Goal: Task Accomplishment & Management: Complete application form

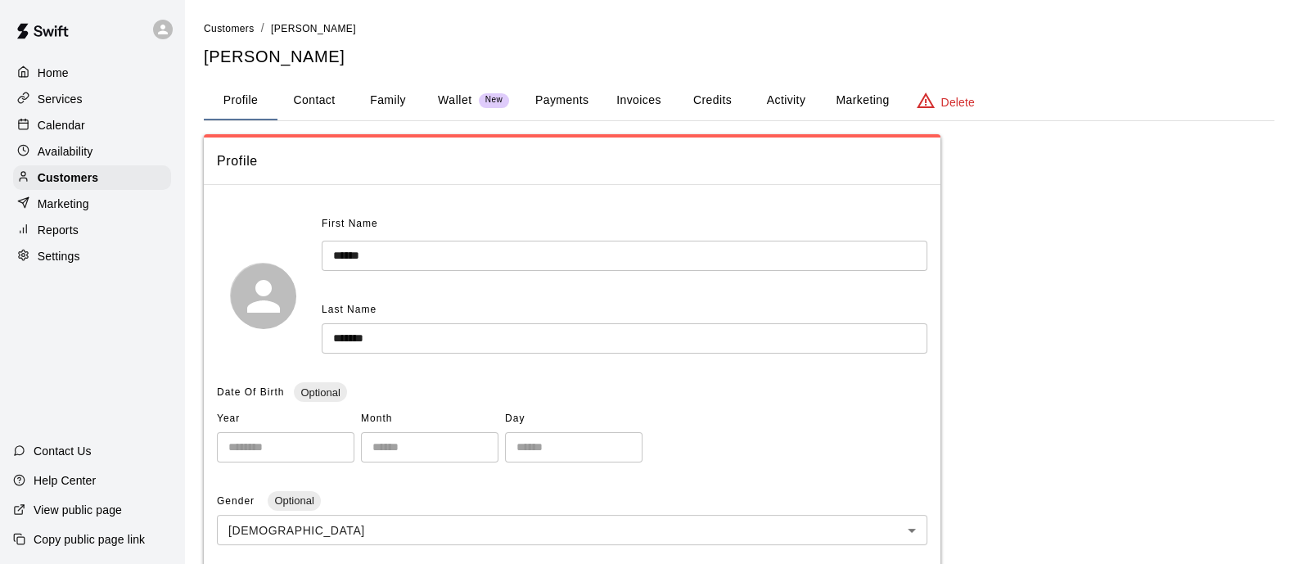
click at [42, 101] on p "Services" at bounding box center [60, 99] width 45 height 16
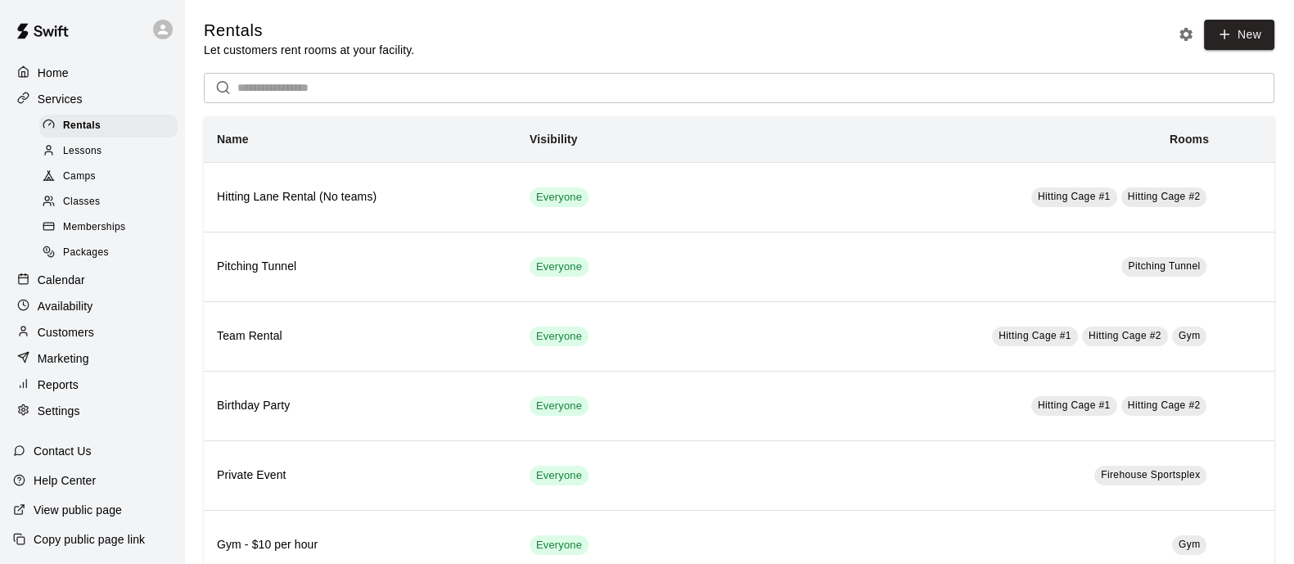
click at [74, 74] on div "Home" at bounding box center [92, 73] width 158 height 25
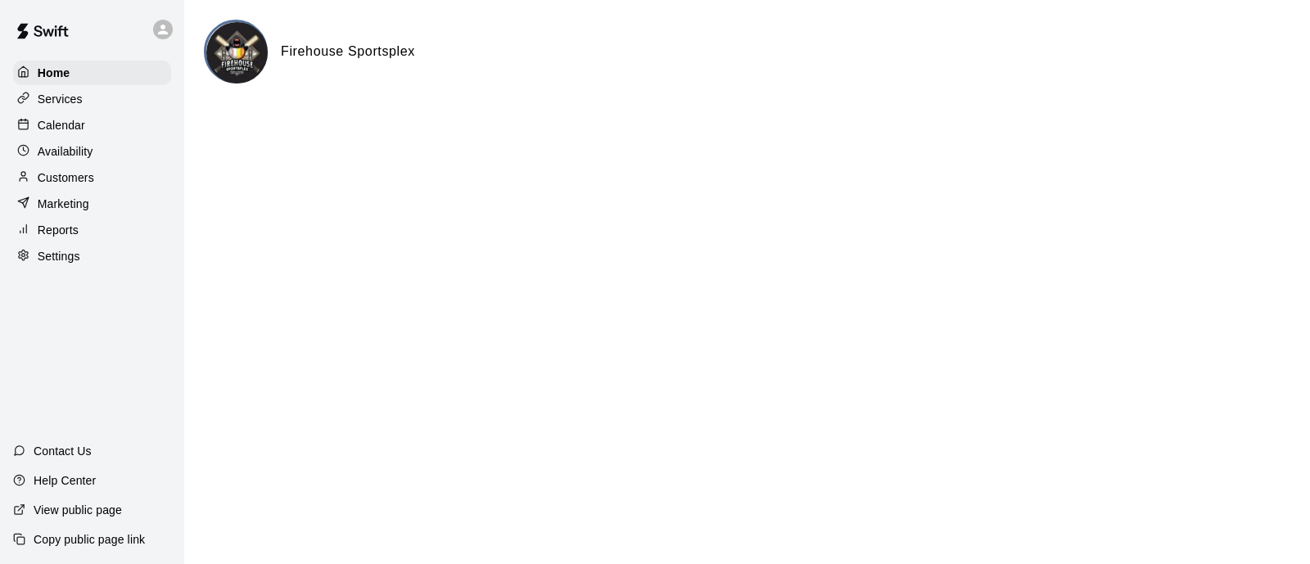
click at [65, 131] on p "Calendar" at bounding box center [61, 125] width 47 height 16
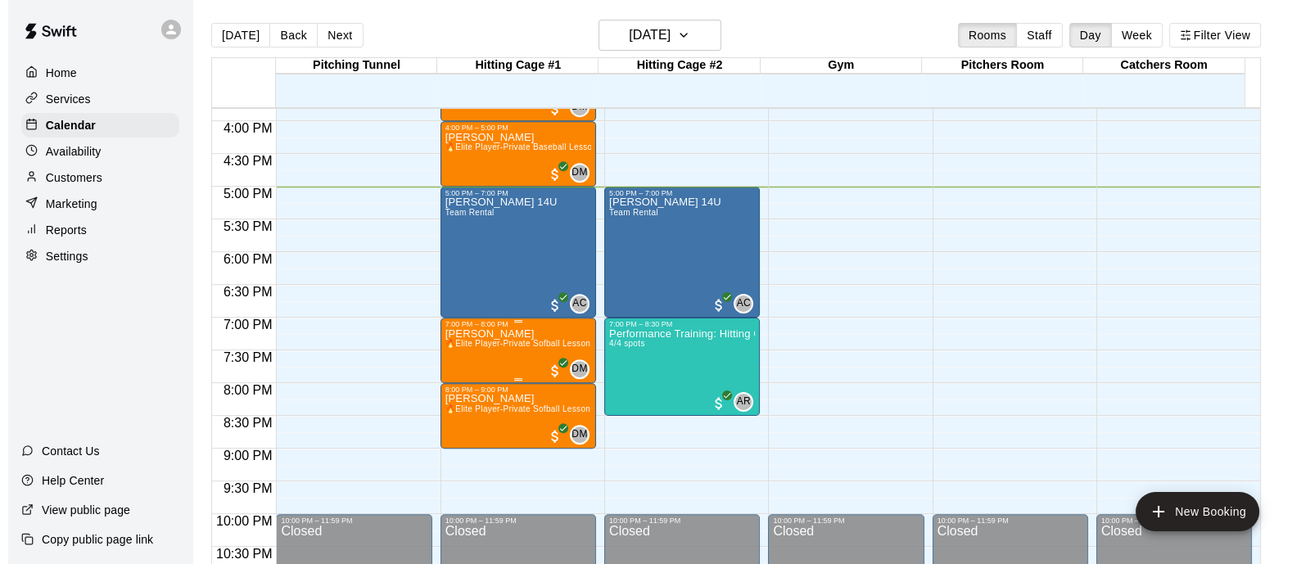
scroll to position [1040, 0]
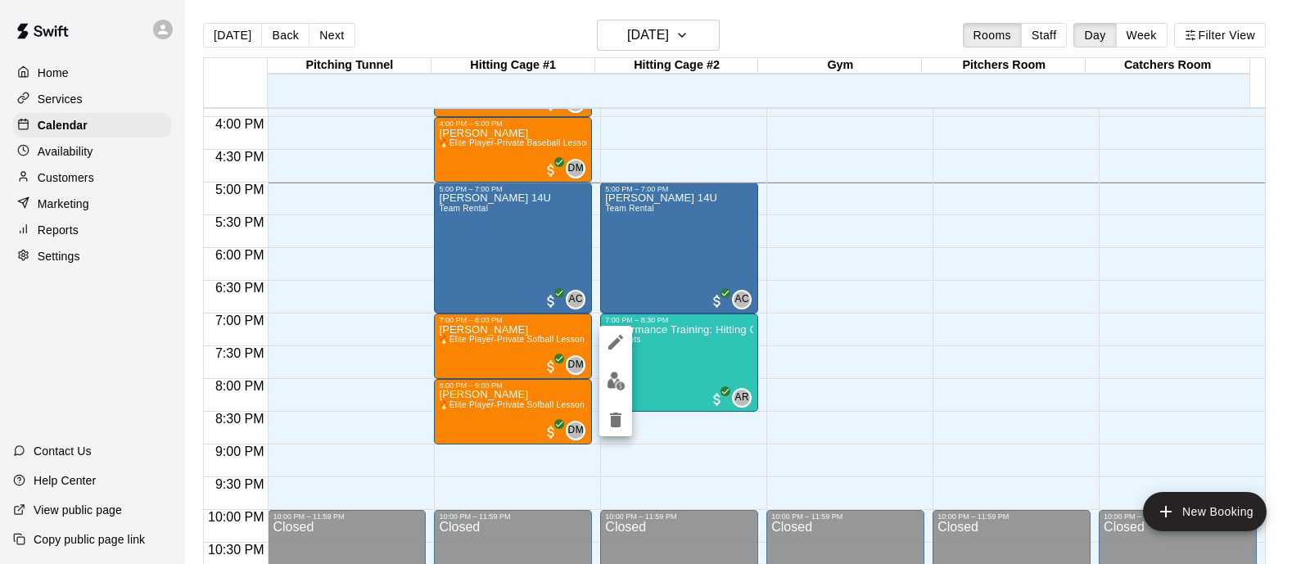
click at [612, 377] on img "edit" at bounding box center [616, 381] width 19 height 19
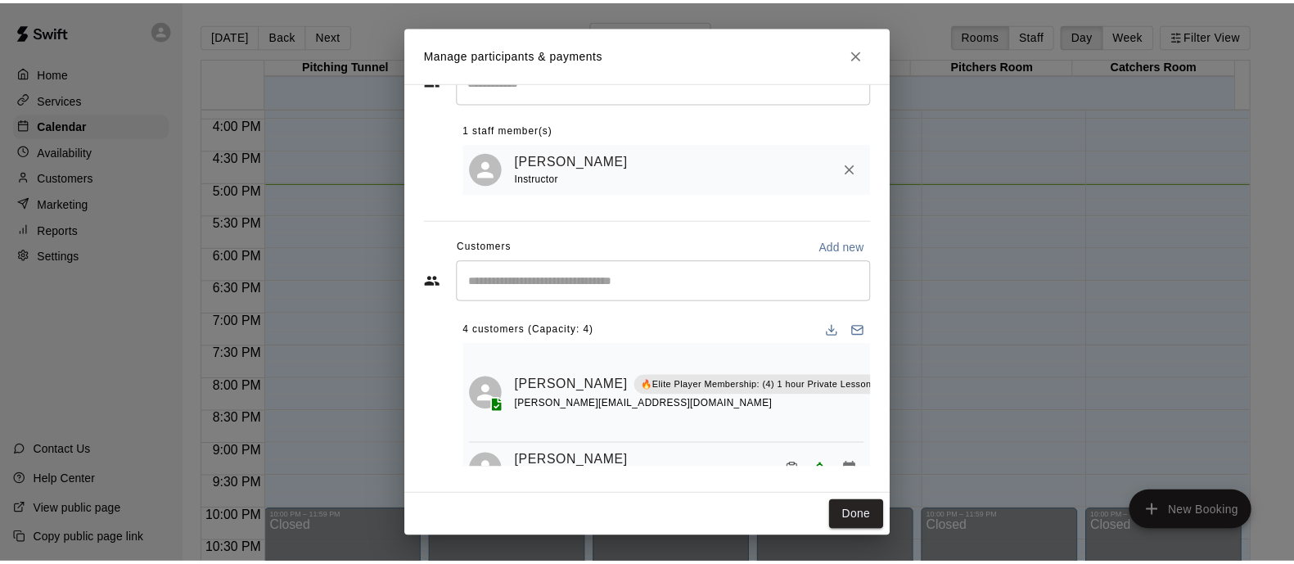
scroll to position [0, 138]
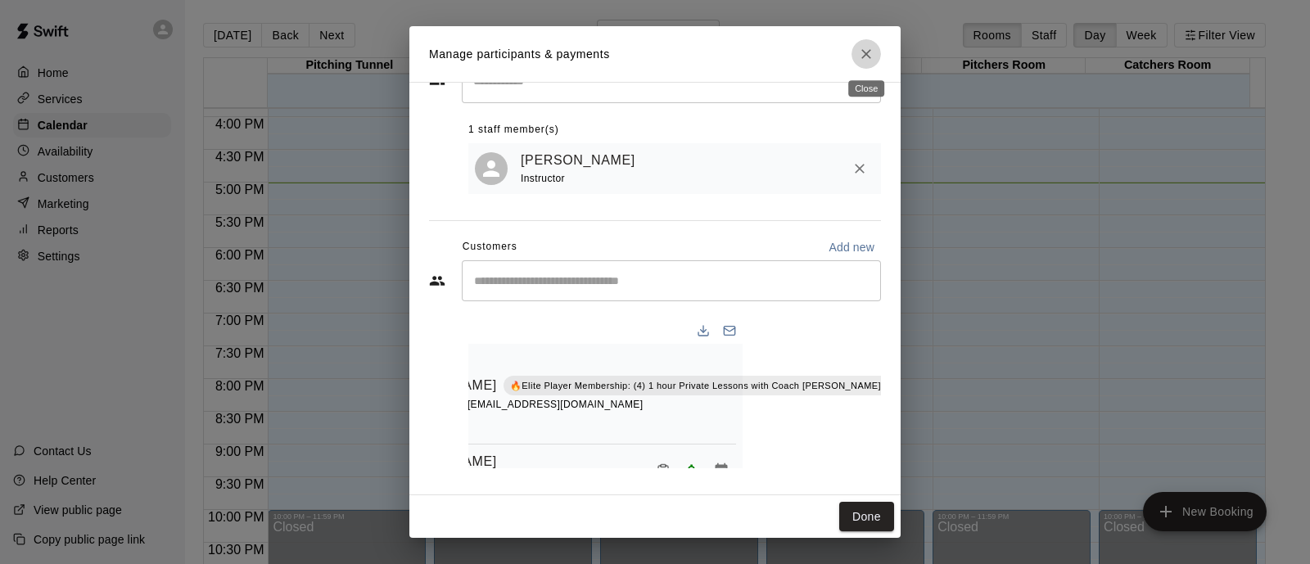
click at [871, 46] on icon "Close" at bounding box center [866, 54] width 16 height 16
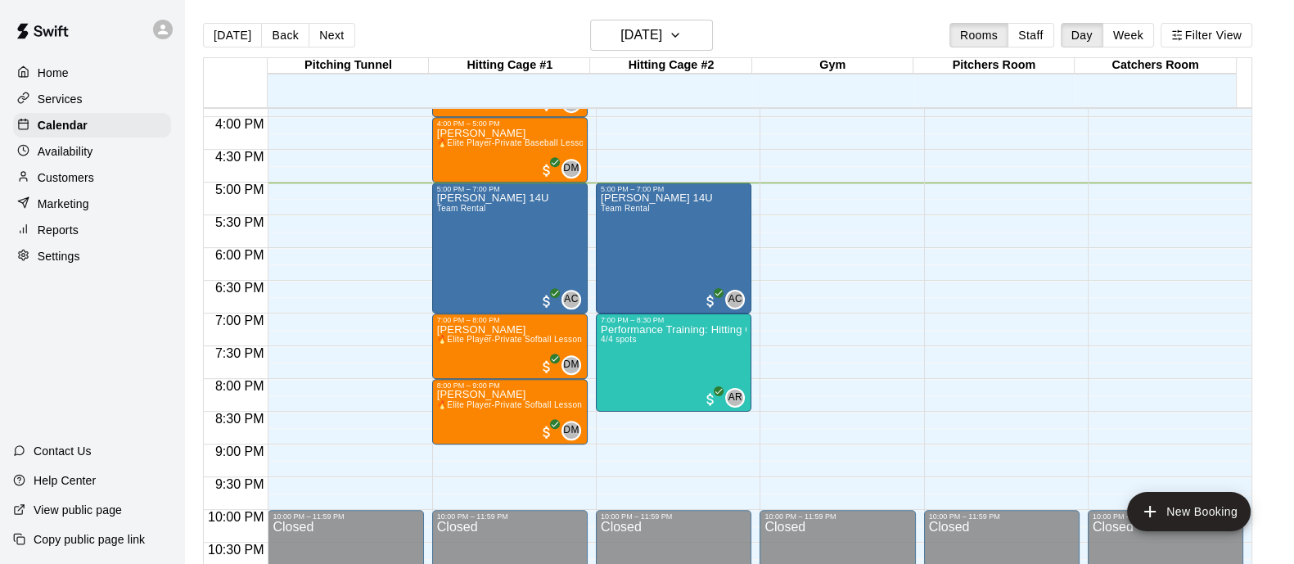
click at [69, 154] on p "Availability" at bounding box center [66, 151] width 56 height 16
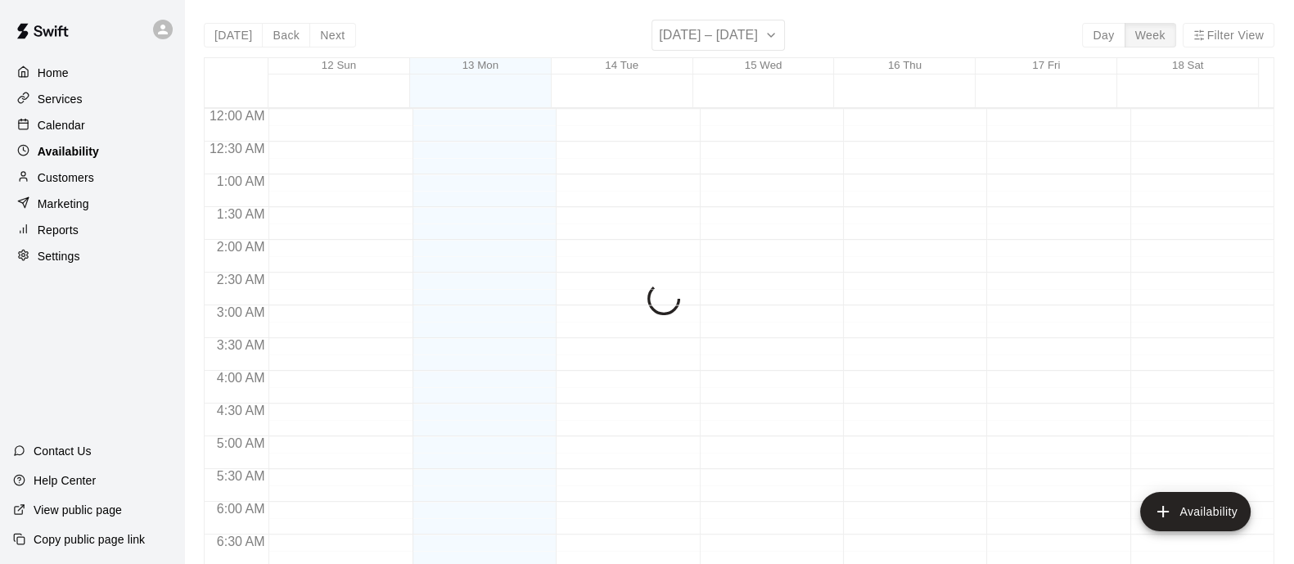
scroll to position [1097, 0]
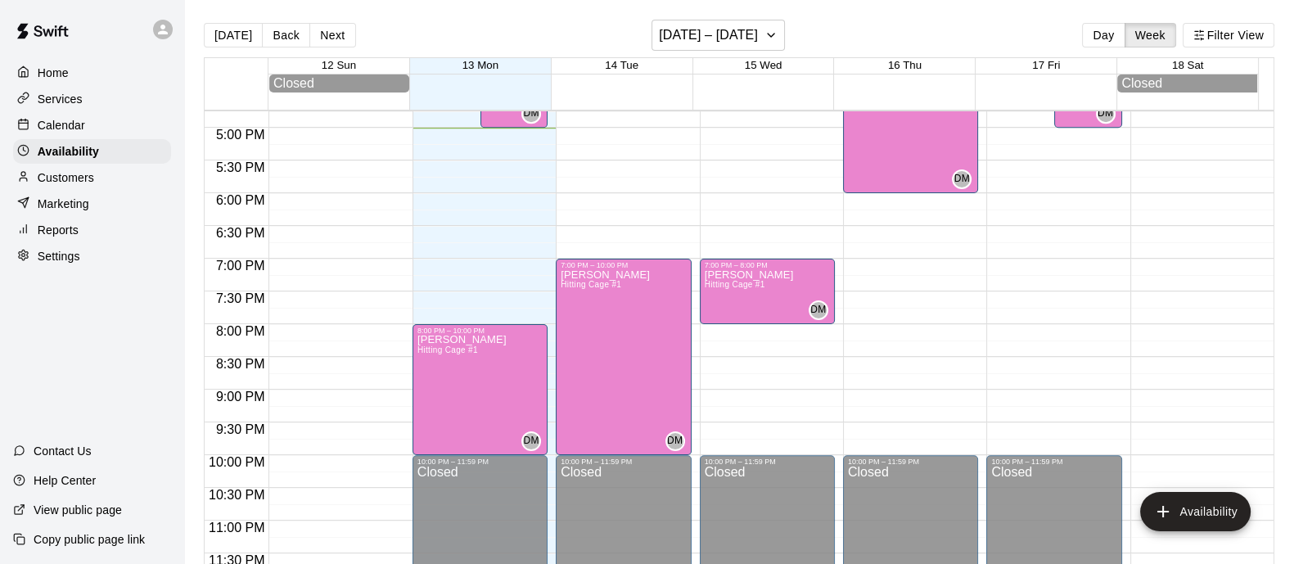
click at [61, 92] on div "Services" at bounding box center [92, 99] width 158 height 25
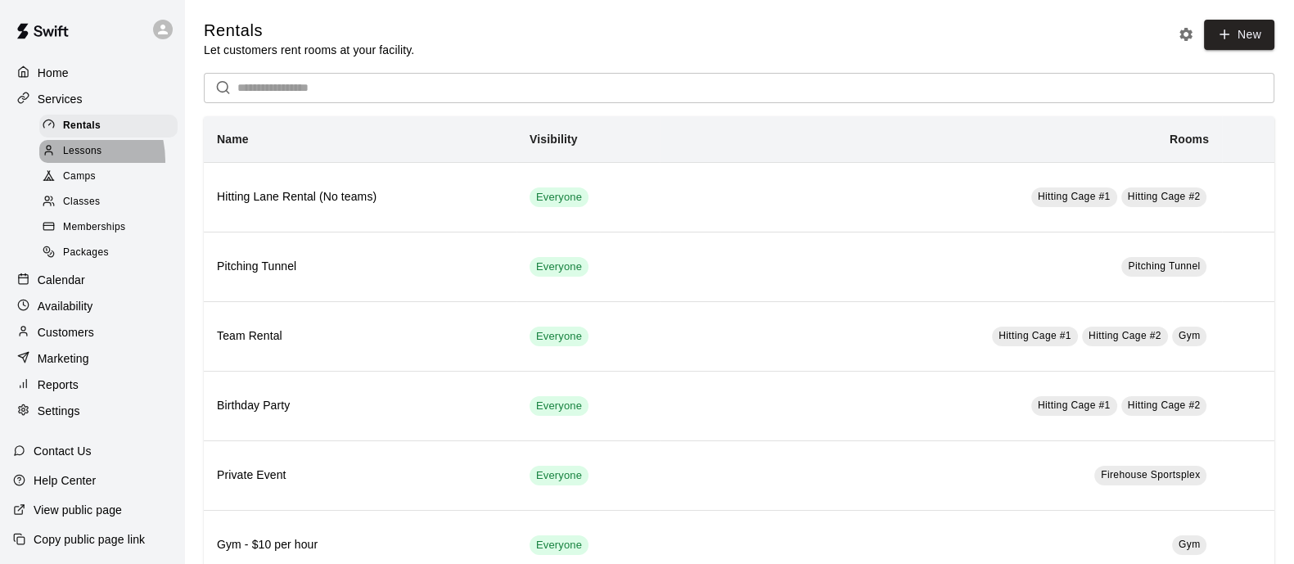
click at [69, 163] on div "Lessons" at bounding box center [108, 151] width 138 height 23
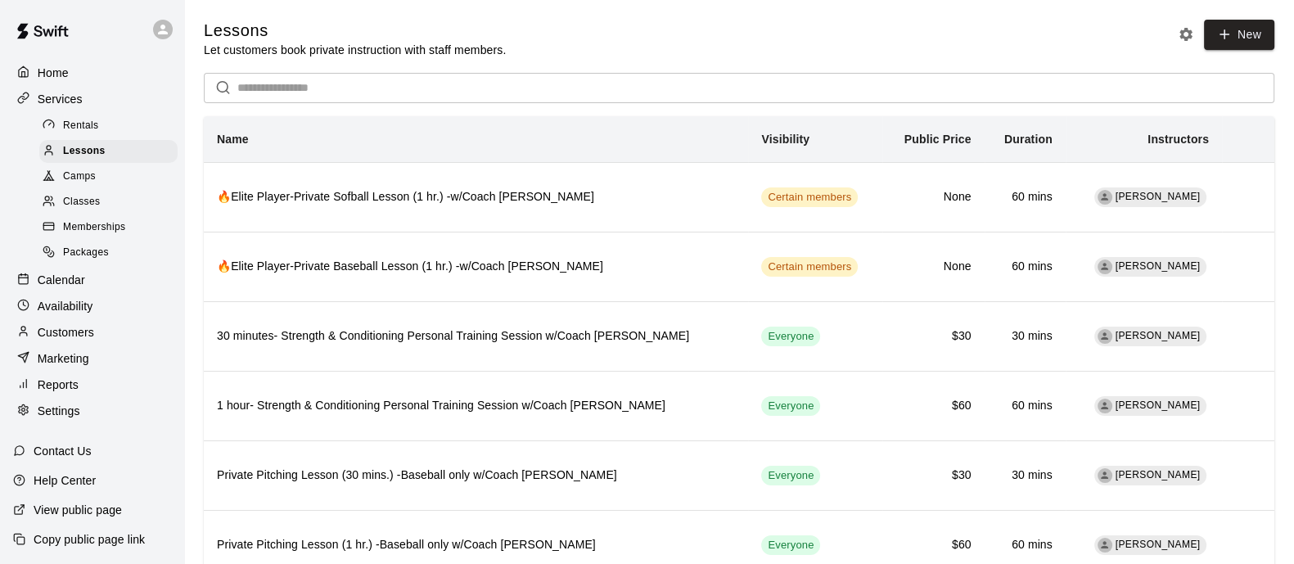
click at [76, 178] on span "Camps" at bounding box center [79, 177] width 33 height 16
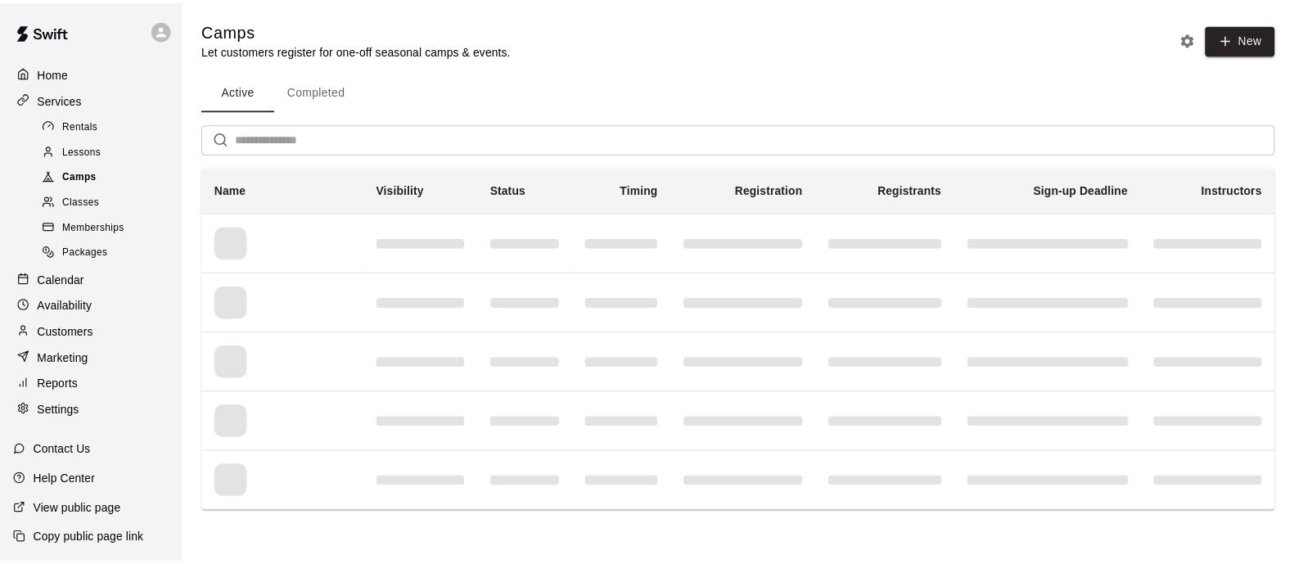
scroll to position [206, 0]
click at [98, 210] on span "Classes" at bounding box center [81, 202] width 37 height 16
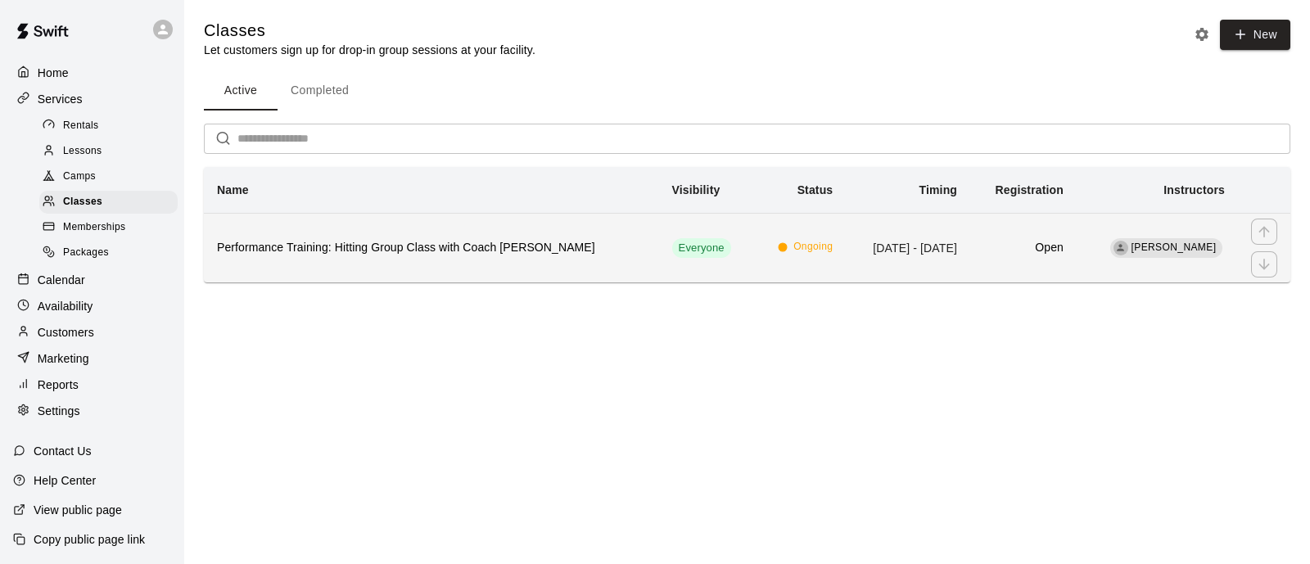
click at [426, 252] on h6 "Performance Training: Hitting Group Class with Coach [PERSON_NAME]" at bounding box center [431, 248] width 429 height 18
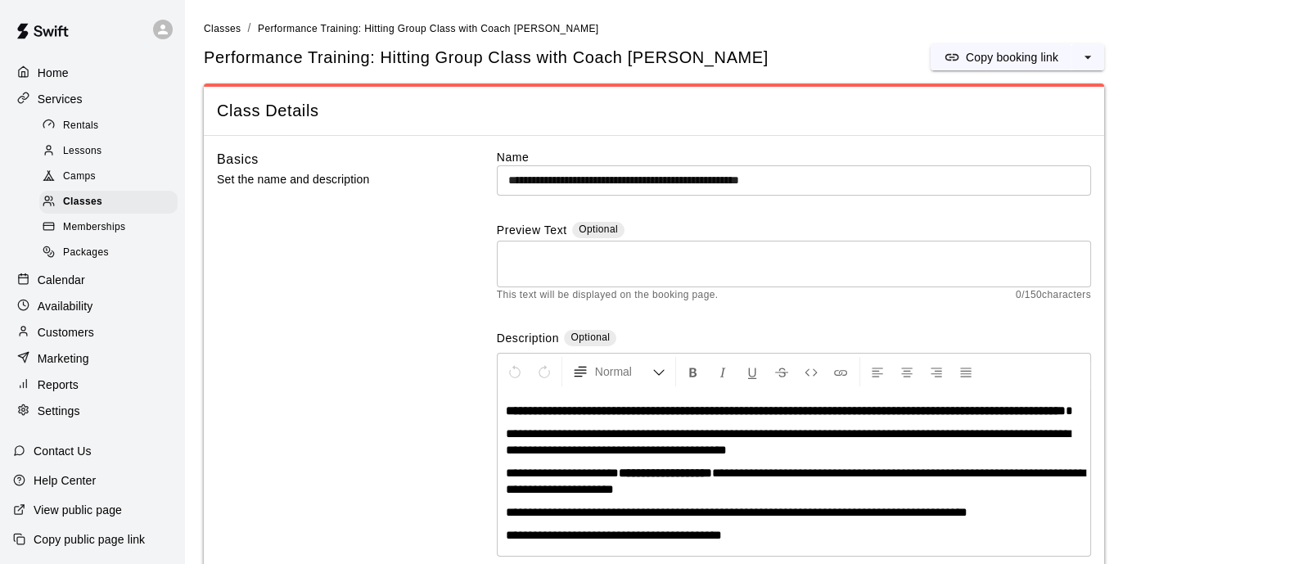
click at [89, 341] on p "Customers" at bounding box center [66, 332] width 56 height 16
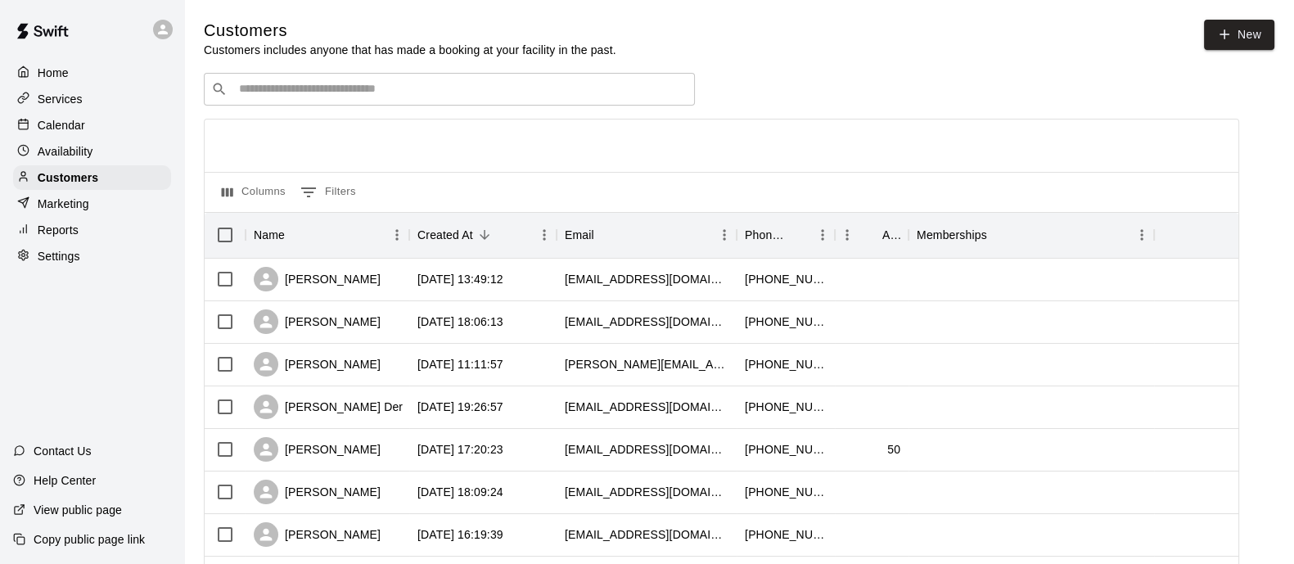
click at [477, 93] on input "Search customers by name or email" at bounding box center [461, 89] width 454 height 16
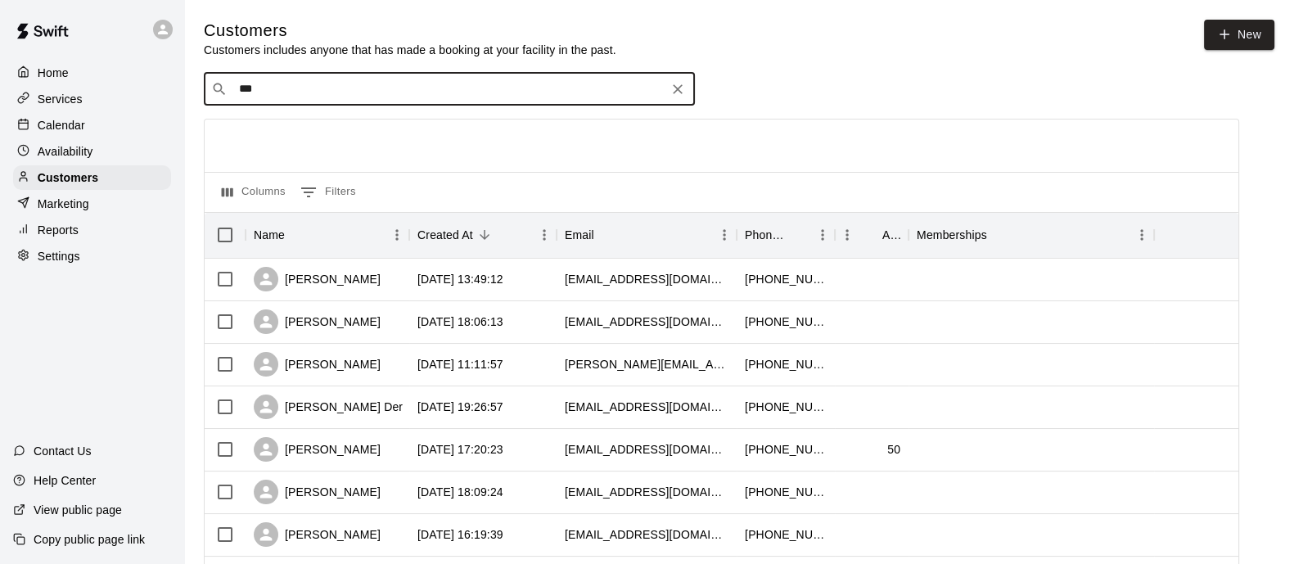
type input "****"
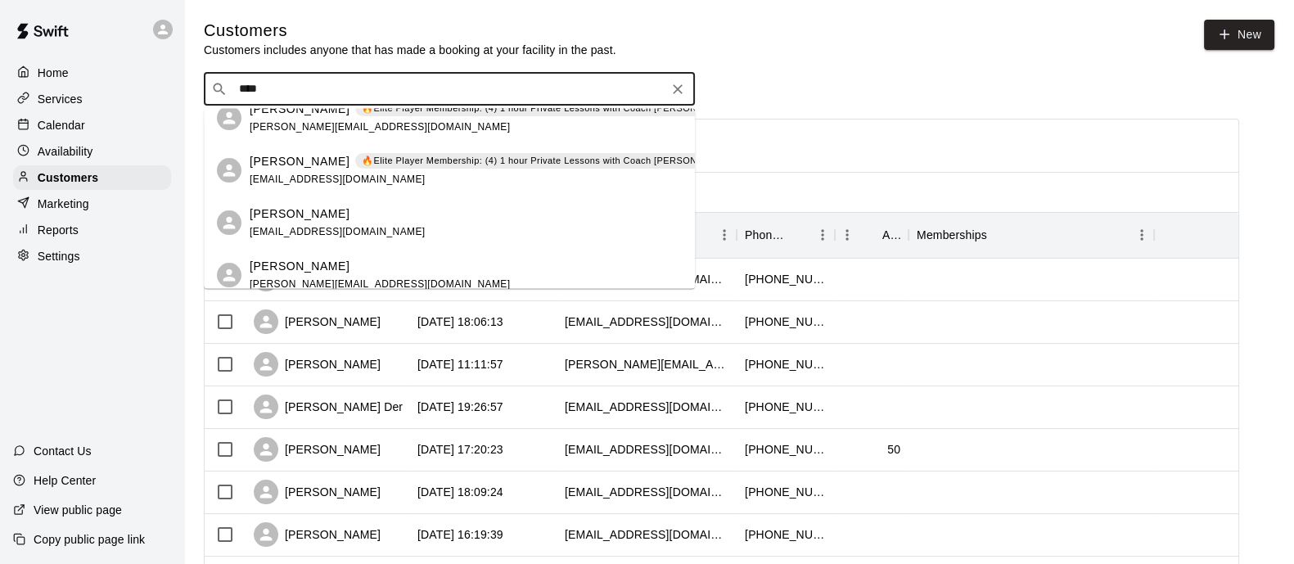
scroll to position [490, 0]
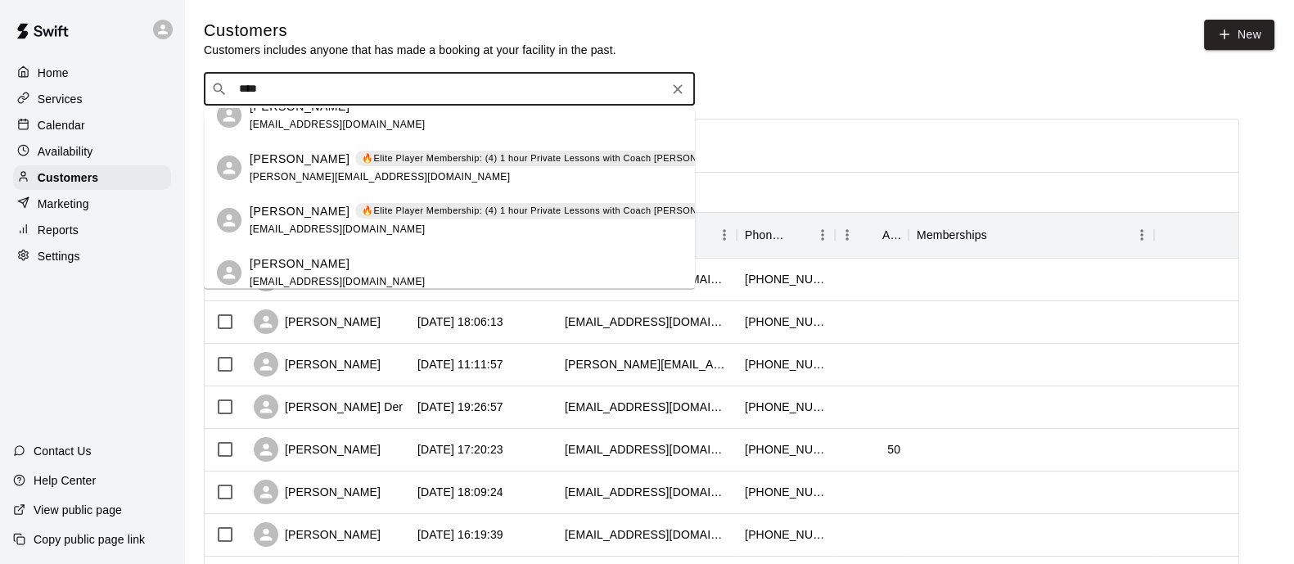
click at [367, 161] on p "🔥Elite Player Membership: (4) 1 hour Private Lessons with Coach [PERSON_NAME] –…" at bounding box center [578, 159] width 433 height 14
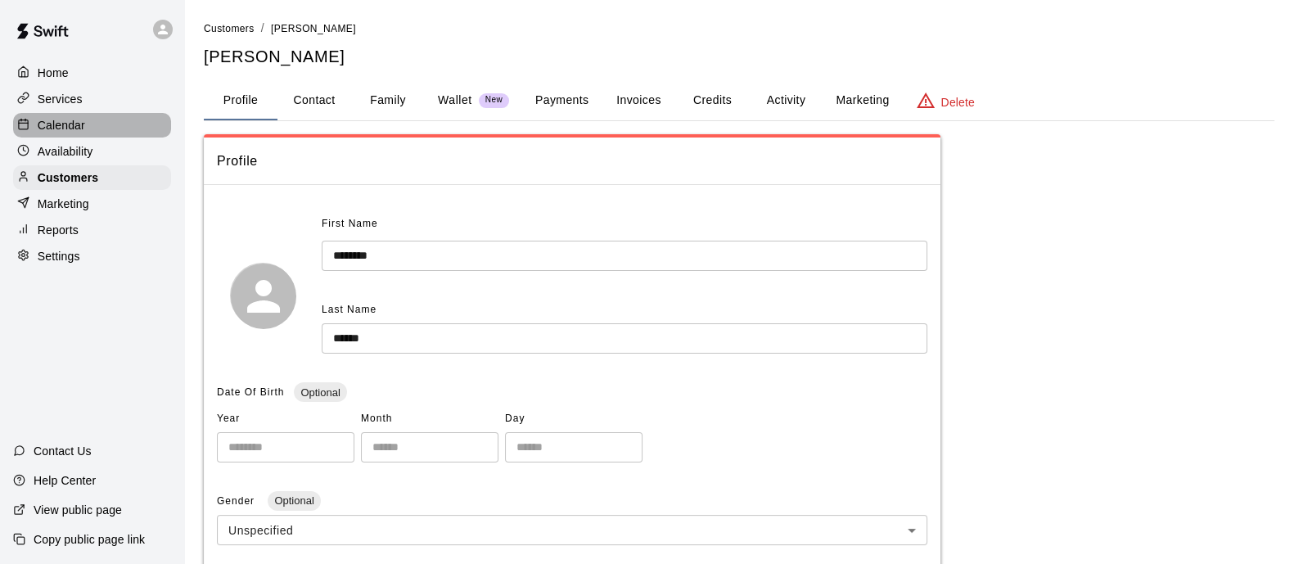
click at [67, 133] on p "Calendar" at bounding box center [61, 125] width 47 height 16
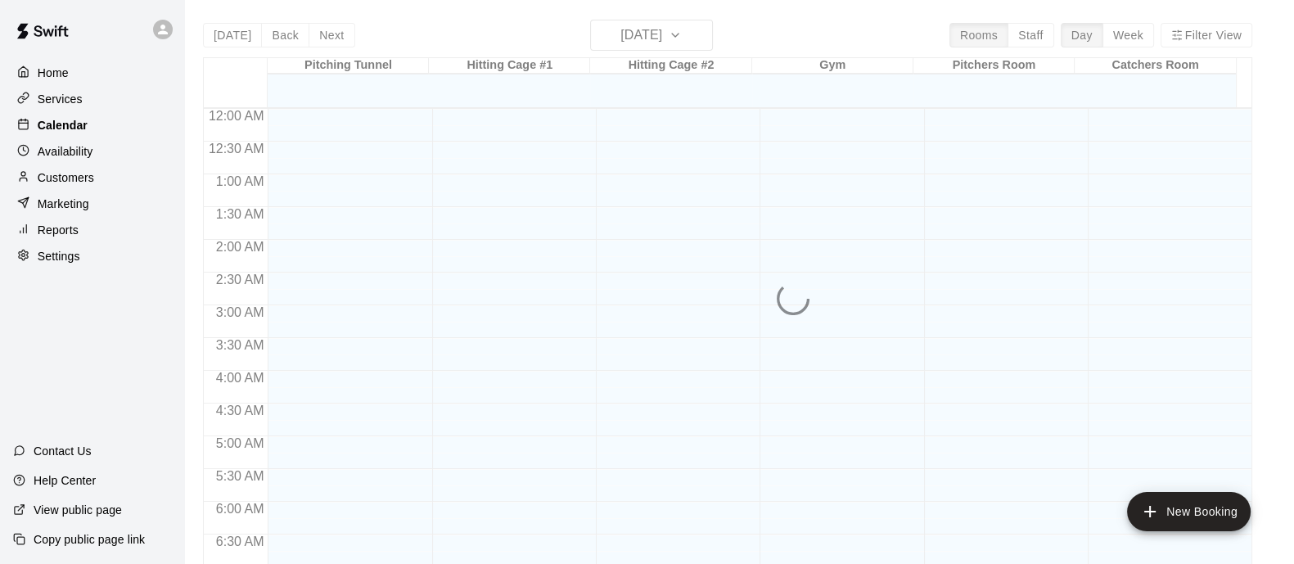
scroll to position [1048, 0]
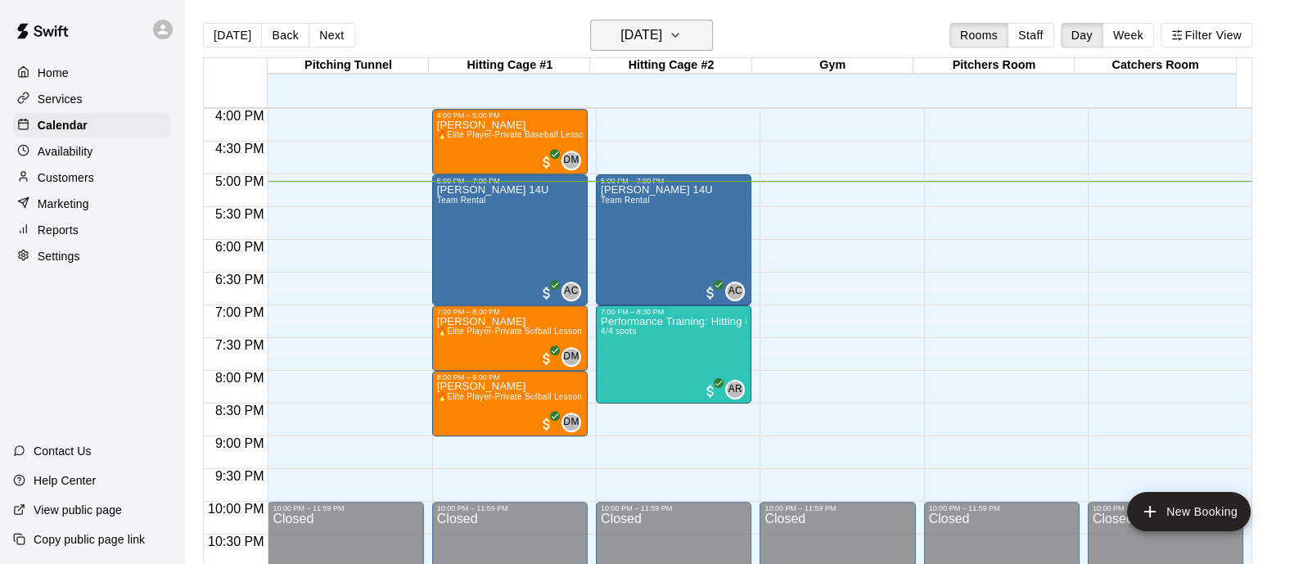
click at [695, 48] on button "[DATE]" at bounding box center [651, 35] width 123 height 31
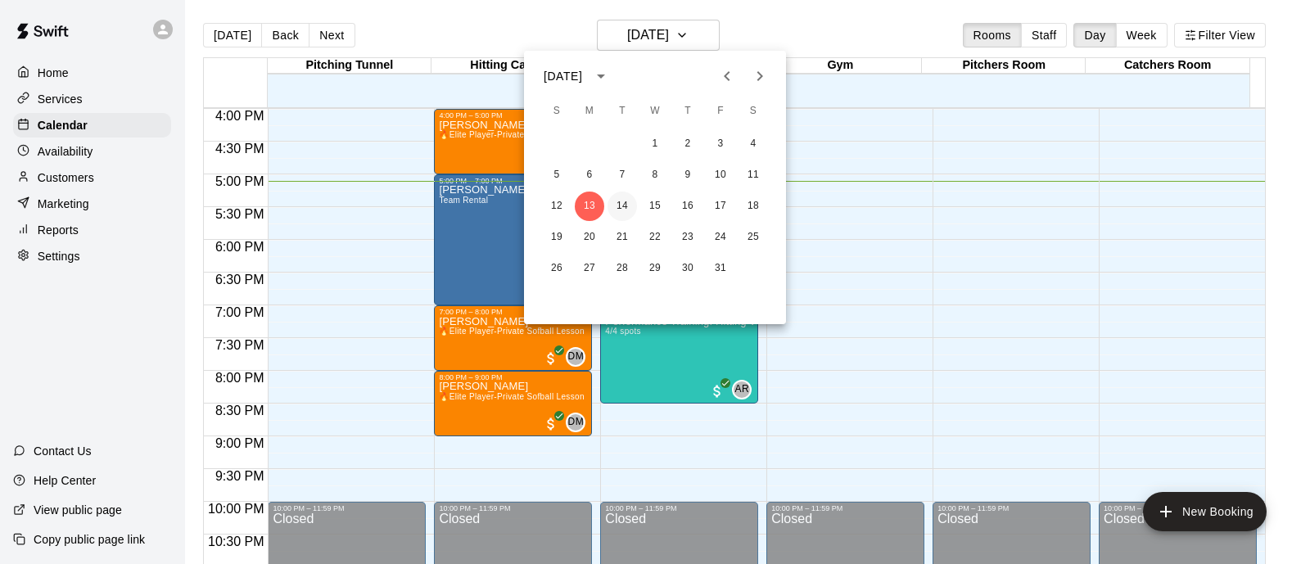
click at [613, 202] on button "14" at bounding box center [621, 206] width 29 height 29
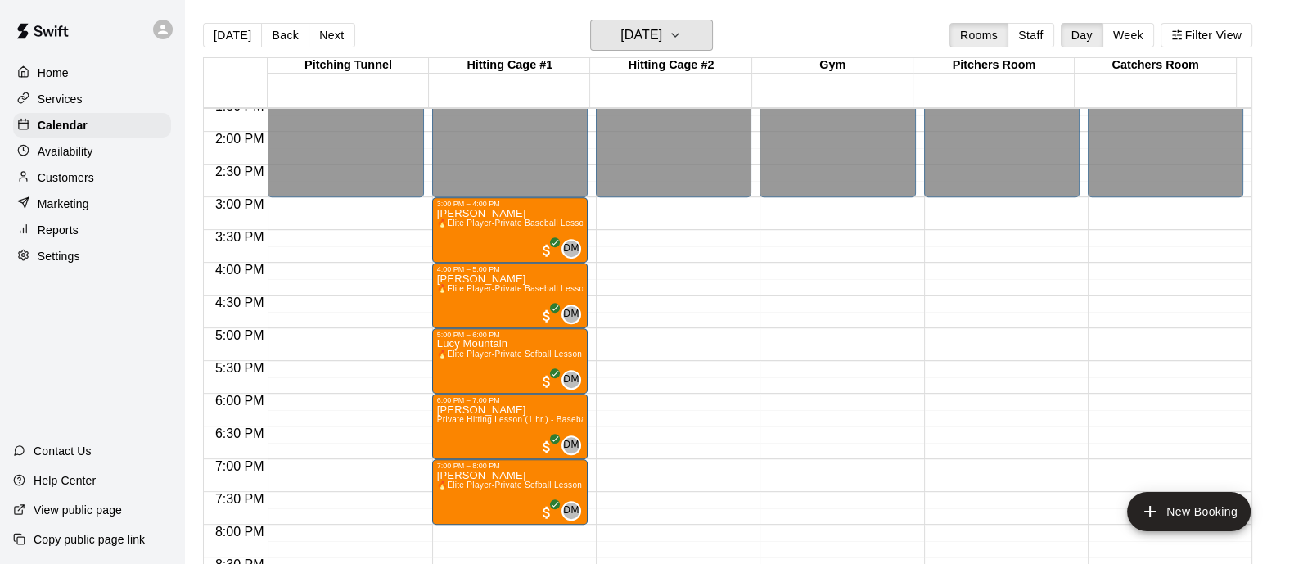
scroll to position [893, 0]
click at [82, 186] on p "Customers" at bounding box center [66, 177] width 56 height 16
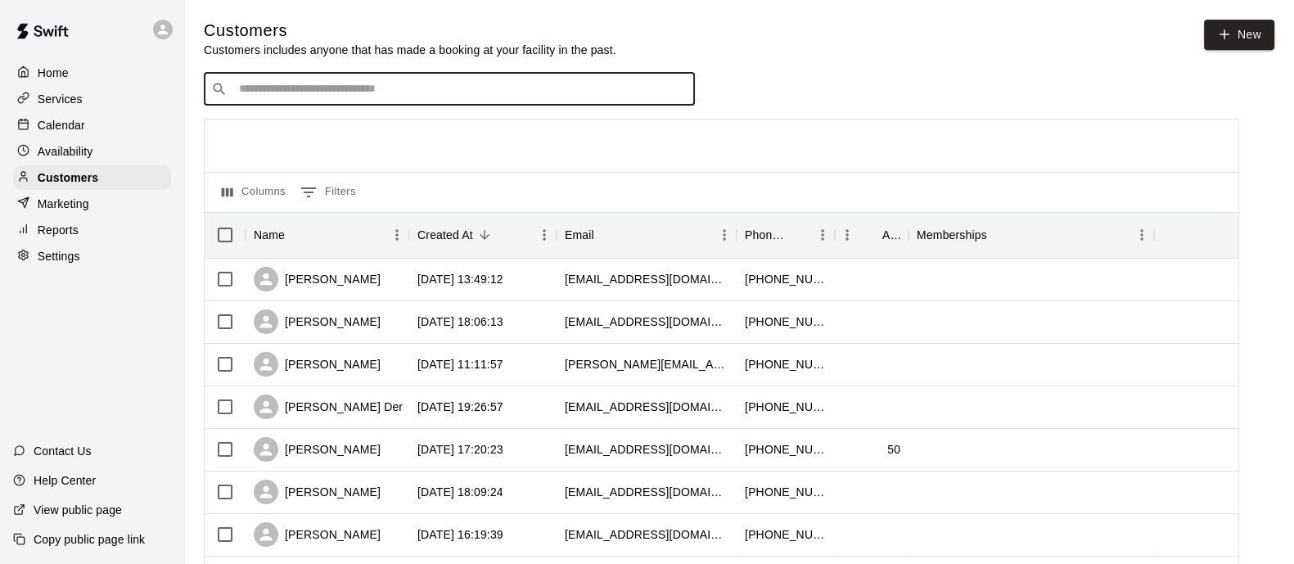
click at [501, 83] on input "Search customers by name or email" at bounding box center [461, 89] width 454 height 16
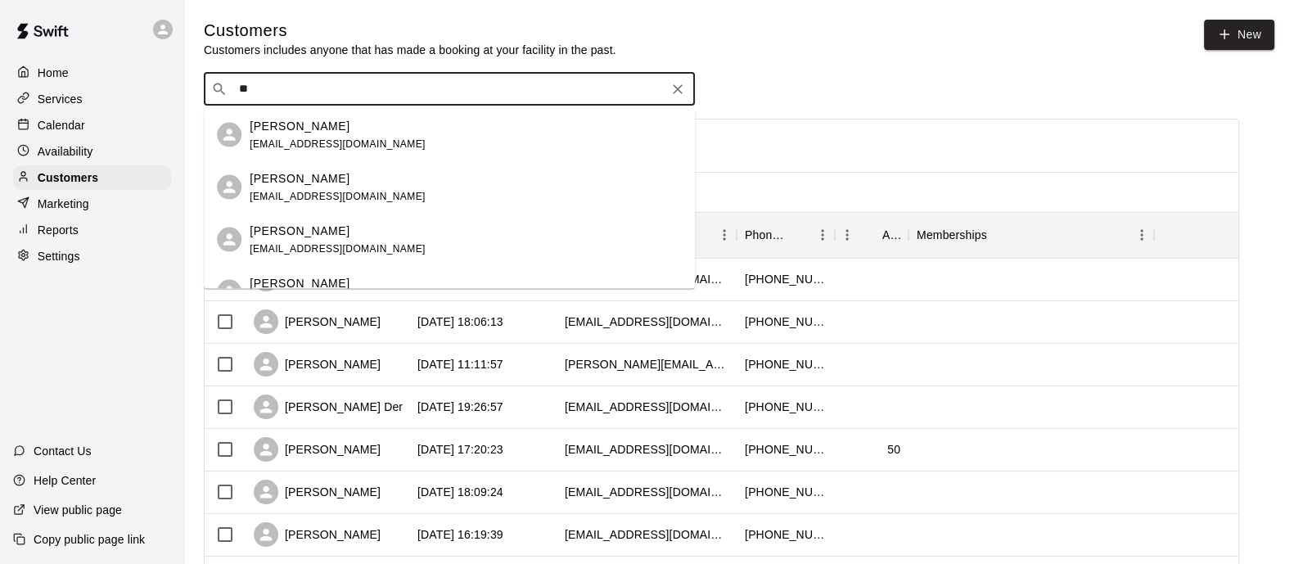
type input "*"
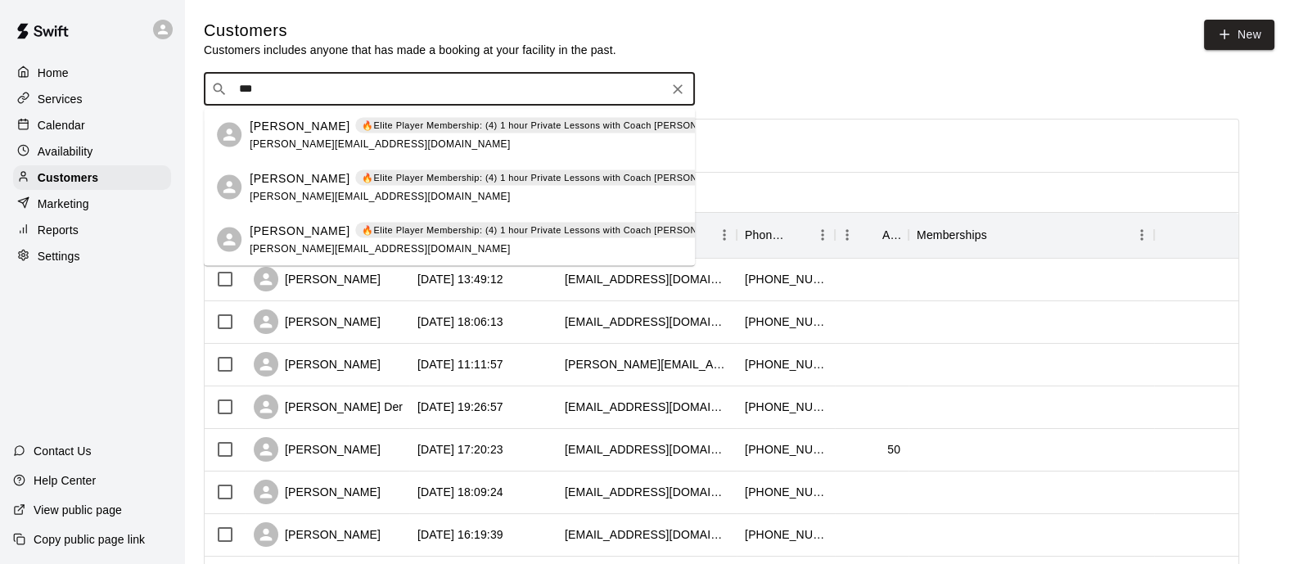
type input "****"
click at [327, 134] on div "[PERSON_NAME] 🔥Elite Player Membership: (4) 1 hour Private Lessons with Coach […" at bounding box center [526, 134] width 552 height 35
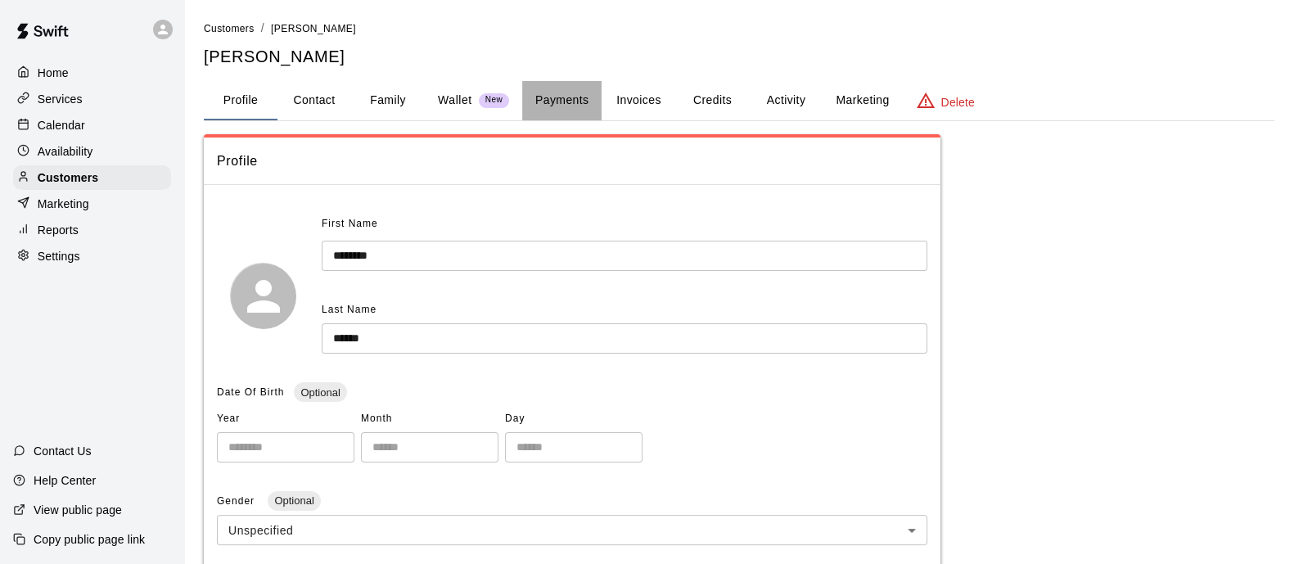
click at [566, 102] on button "Payments" at bounding box center [561, 100] width 79 height 39
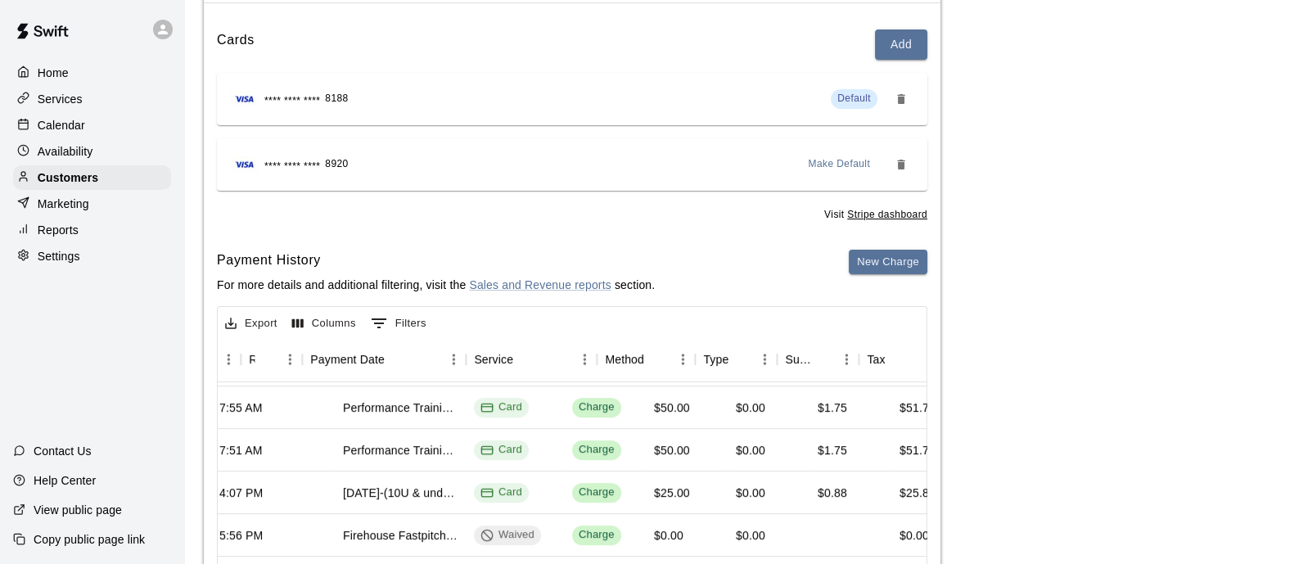
scroll to position [720, 120]
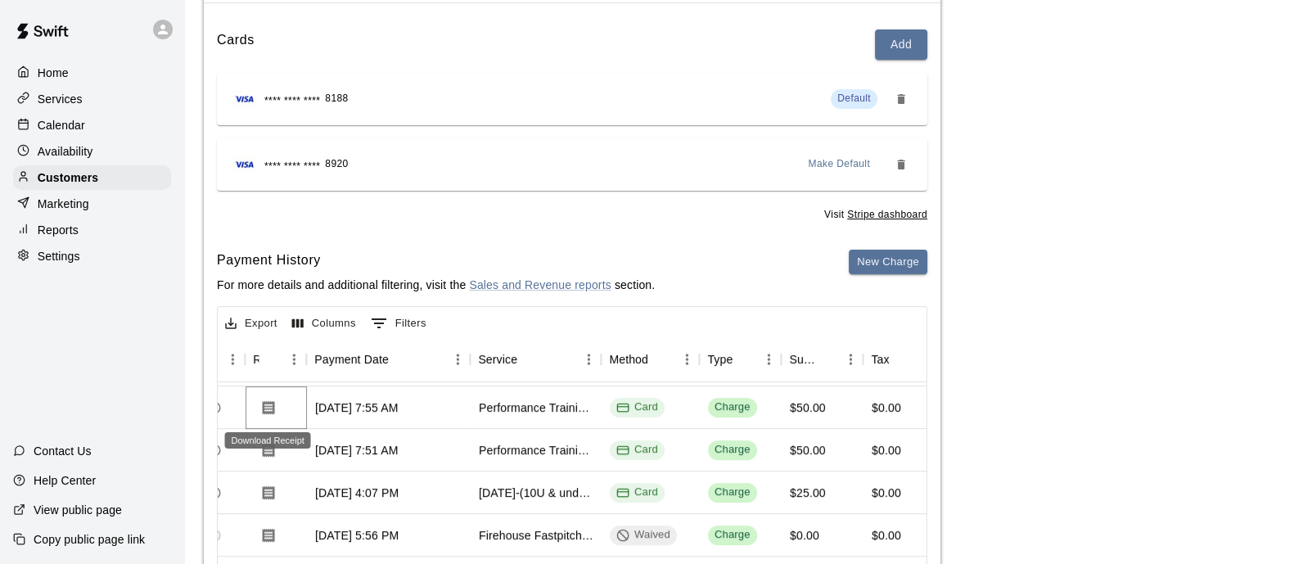
click at [273, 408] on icon "Download Receipt" at bounding box center [269, 407] width 12 height 14
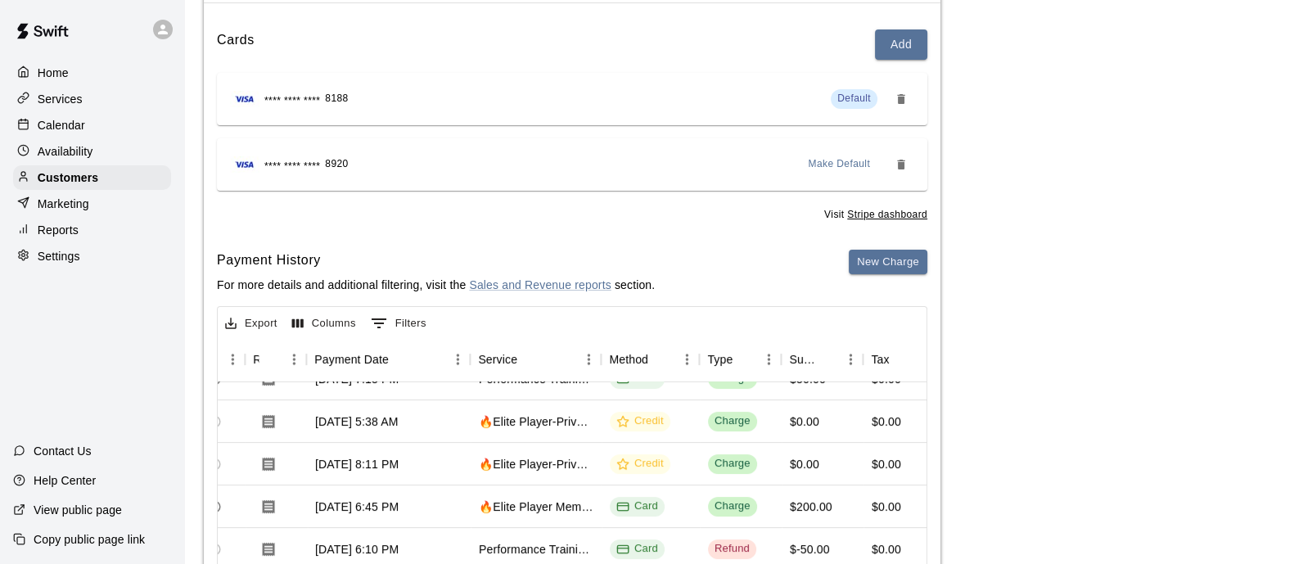
scroll to position [0, 0]
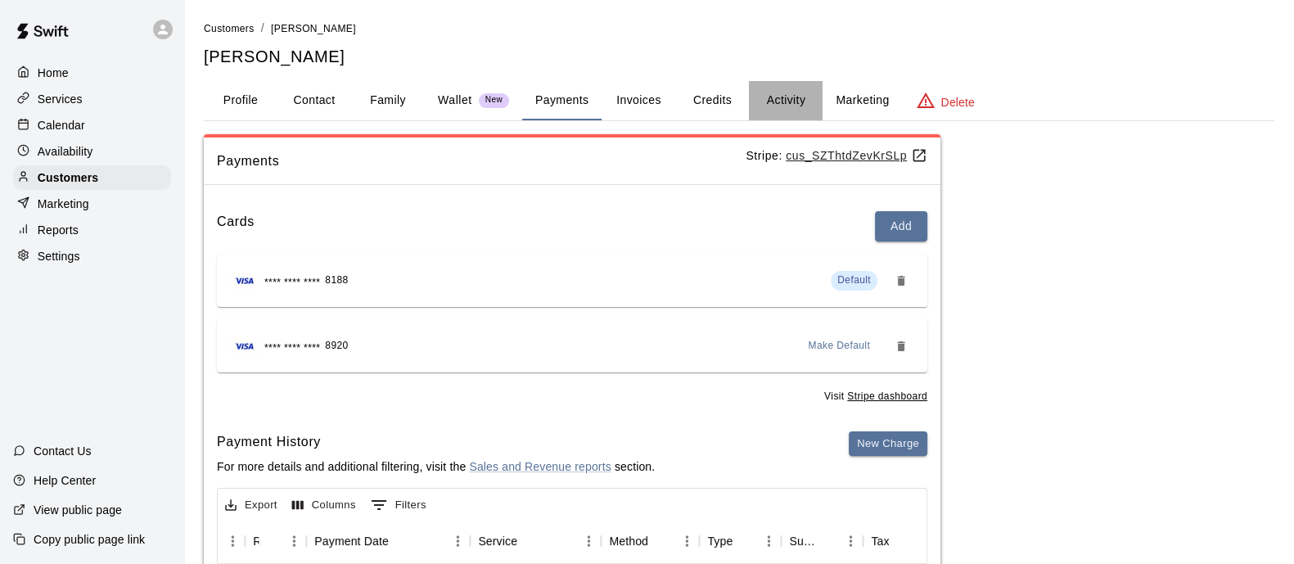
click at [786, 97] on button "Activity" at bounding box center [786, 100] width 74 height 39
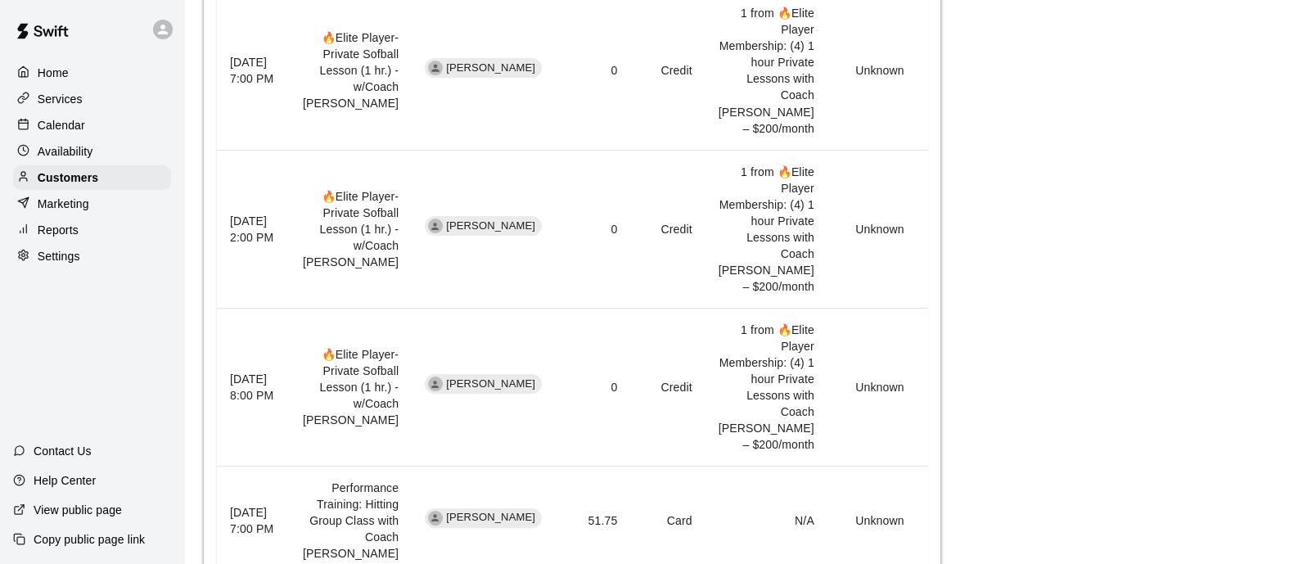
scroll to position [1066, 0]
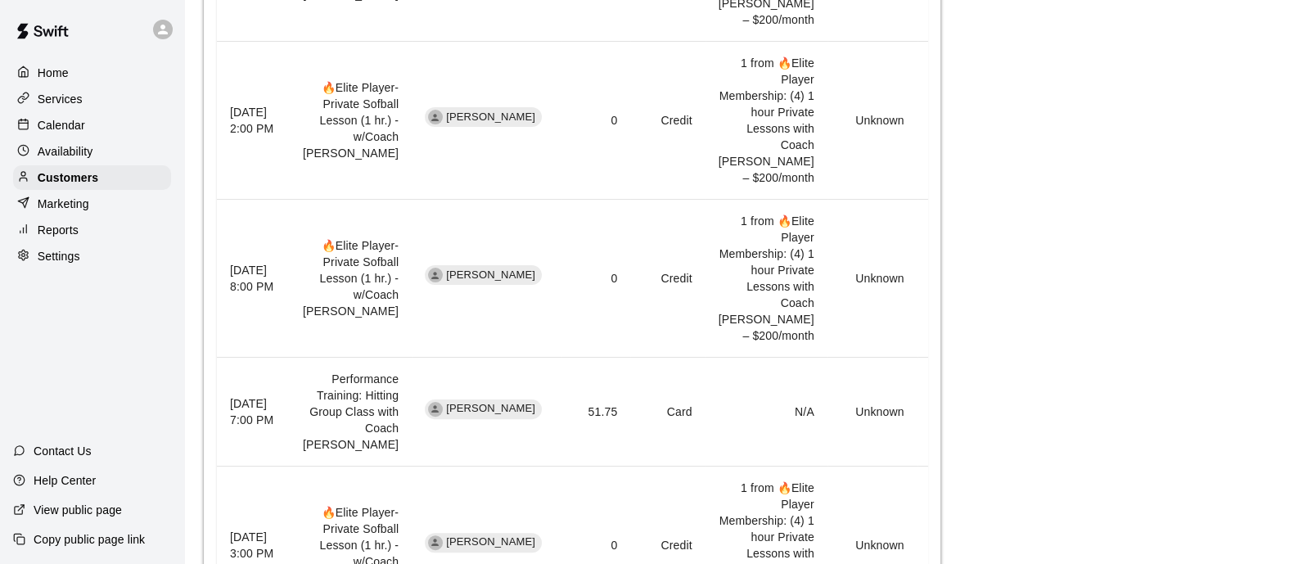
click at [67, 127] on p "Calendar" at bounding box center [61, 125] width 47 height 16
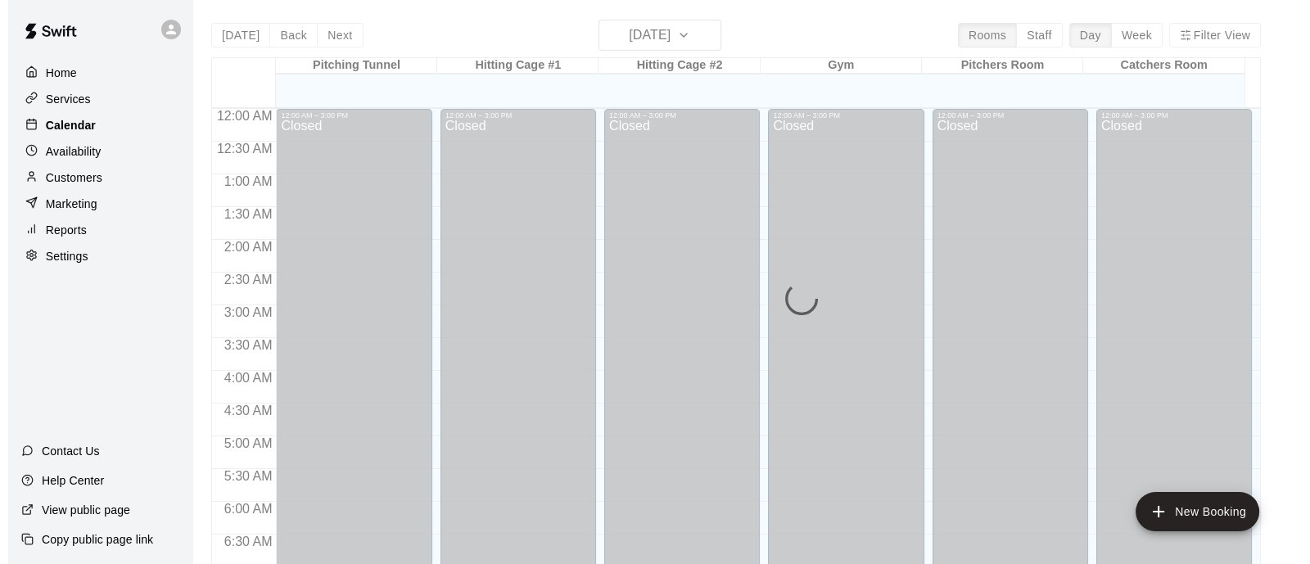
scroll to position [1048, 0]
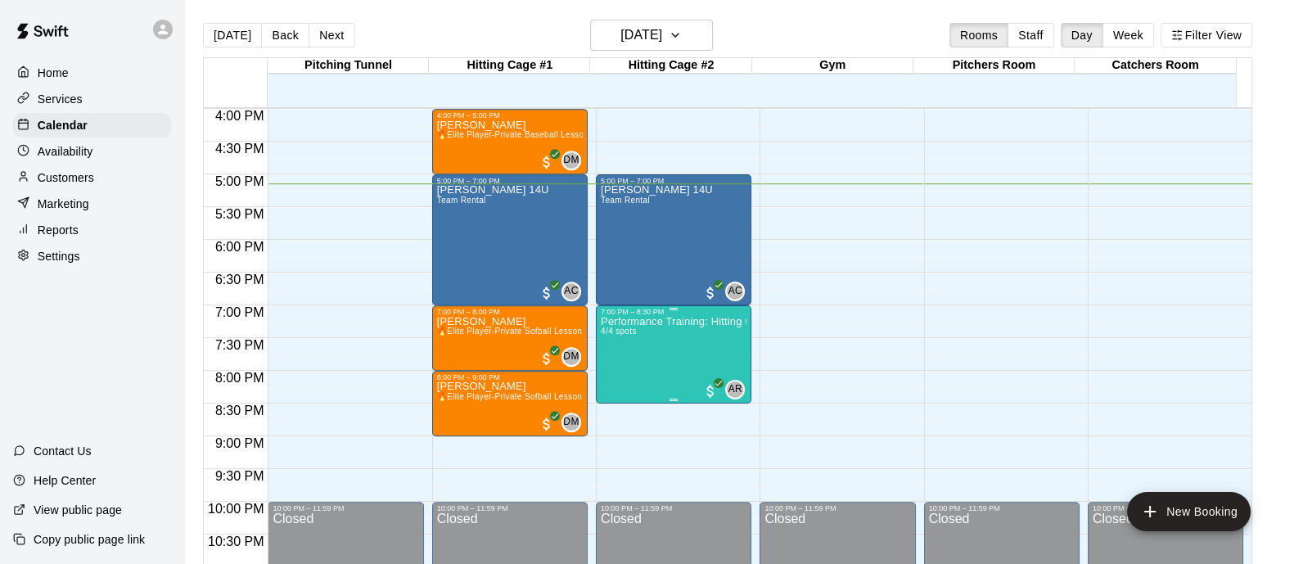
click at [683, 316] on div "7:00 PM – 8:30 PM" at bounding box center [674, 312] width 146 height 8
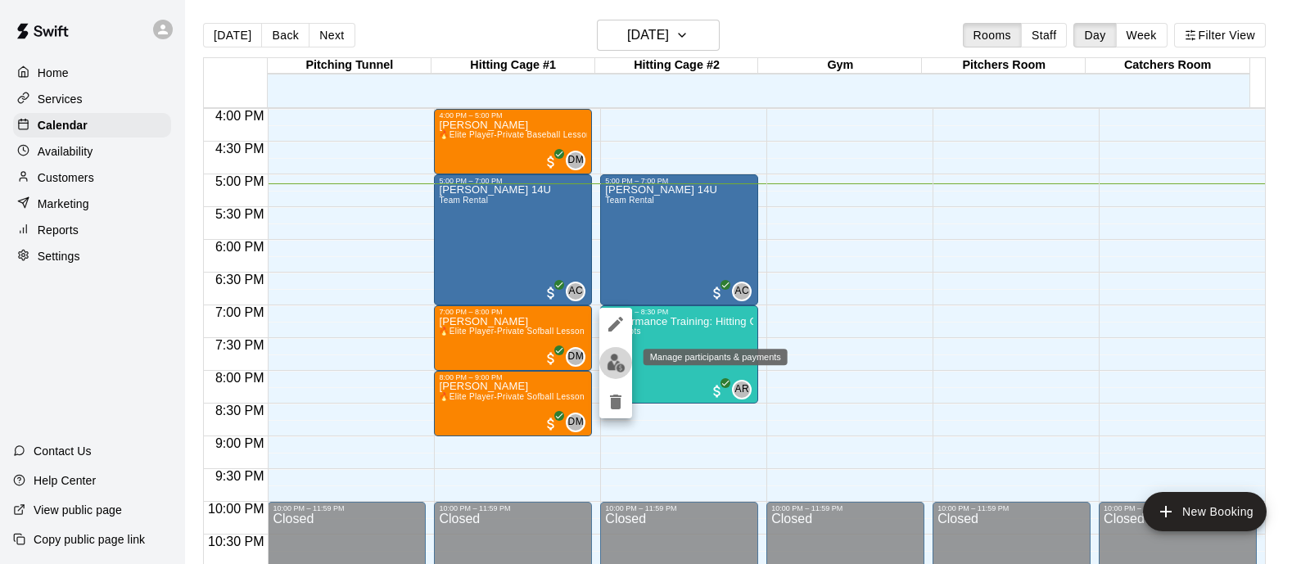
click at [619, 369] on img "edit" at bounding box center [616, 363] width 19 height 19
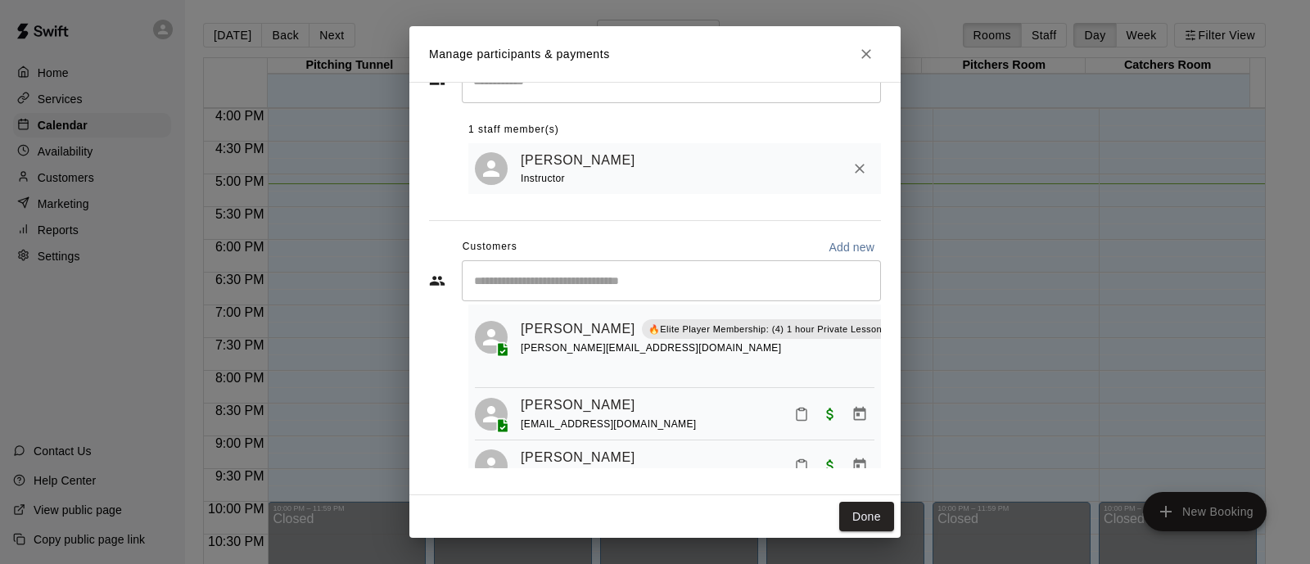
scroll to position [0, 0]
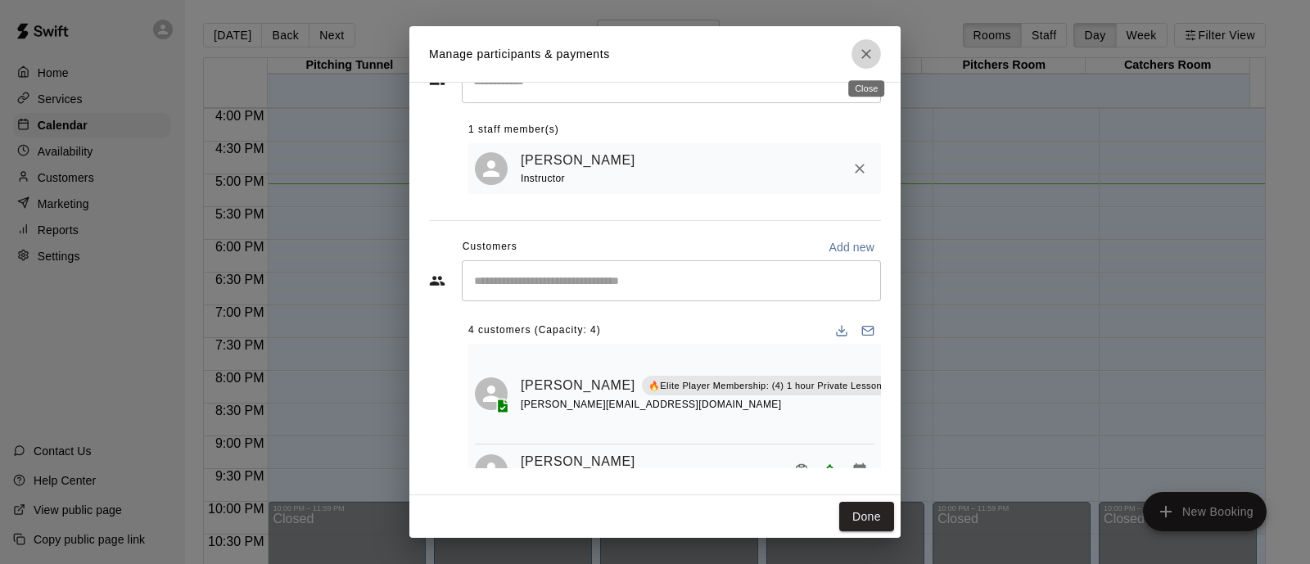
click at [878, 60] on button "Close" at bounding box center [865, 53] width 29 height 29
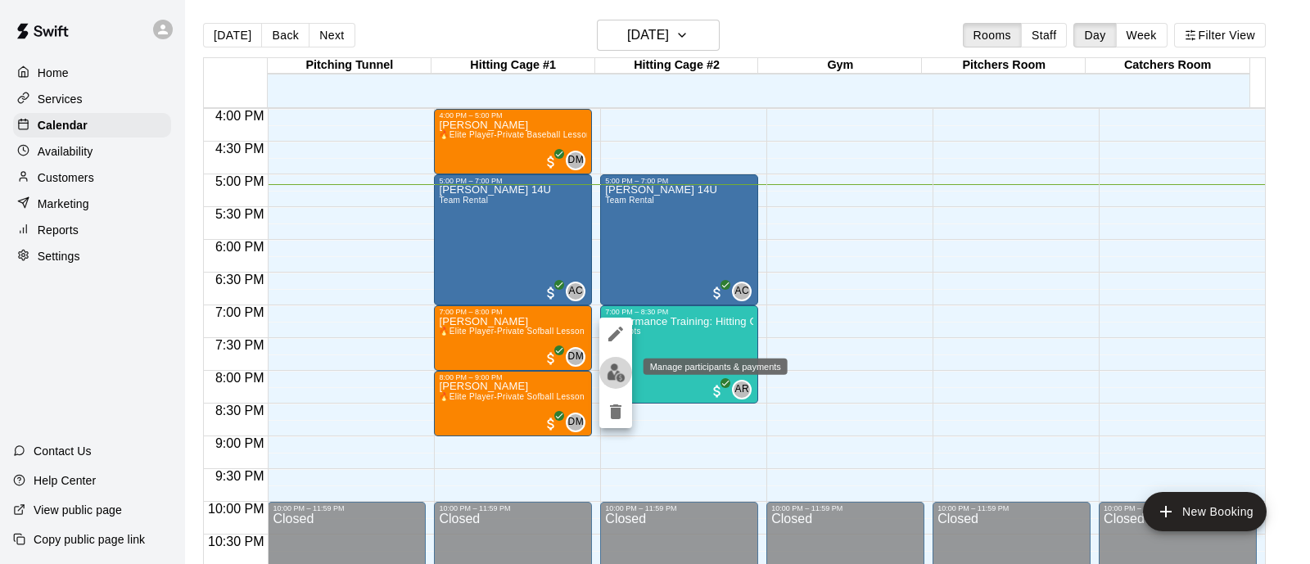
click at [623, 368] on img "edit" at bounding box center [616, 372] width 19 height 19
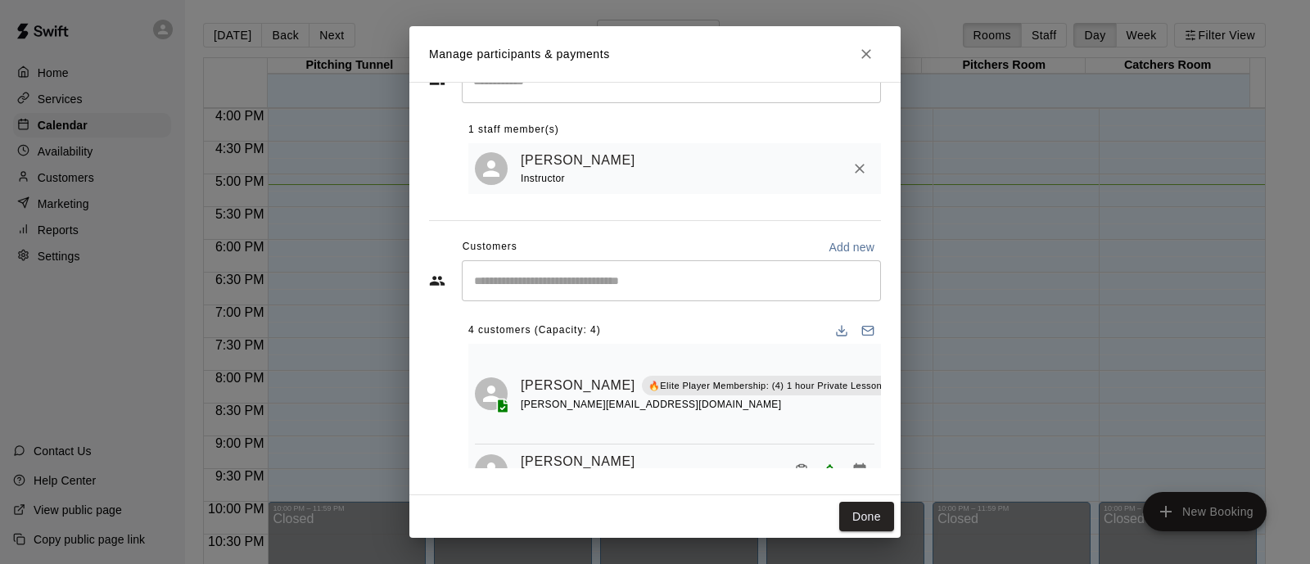
scroll to position [0, 138]
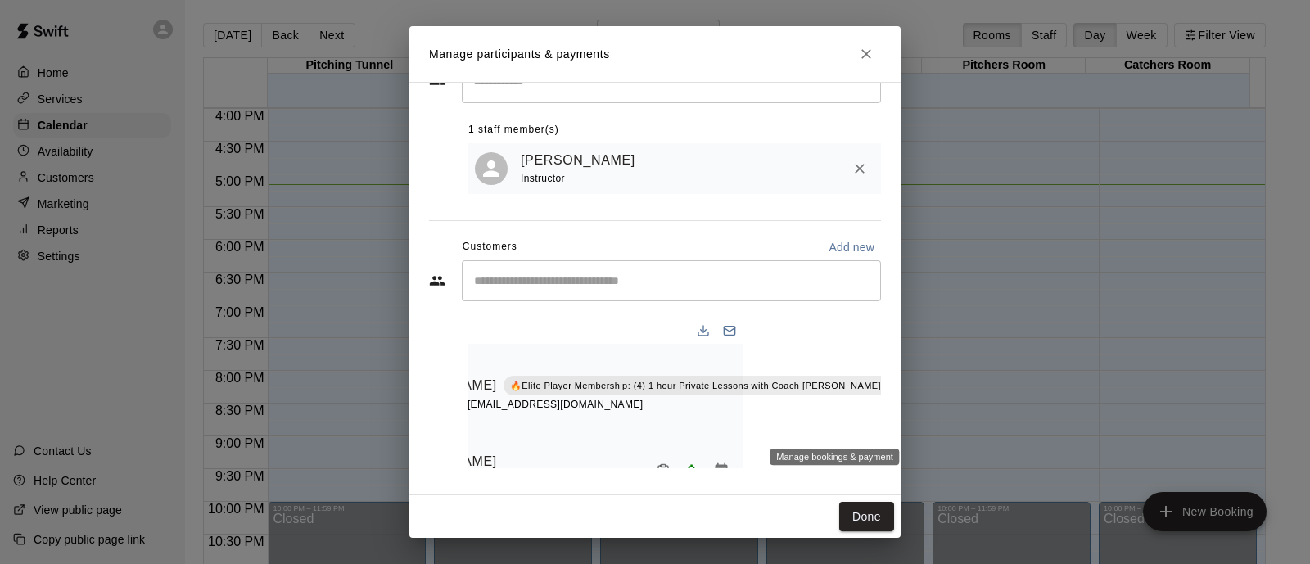
click at [959, 424] on icon "Manage bookings & payment" at bounding box center [965, 422] width 12 height 14
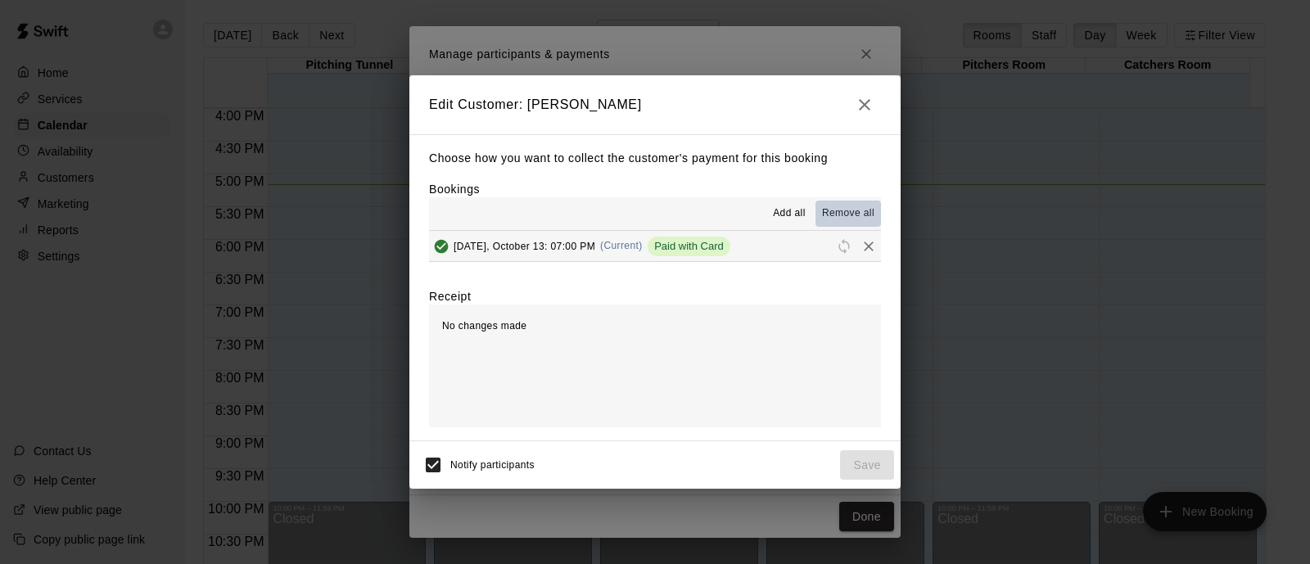
click at [846, 213] on span "Remove all" at bounding box center [848, 213] width 52 height 16
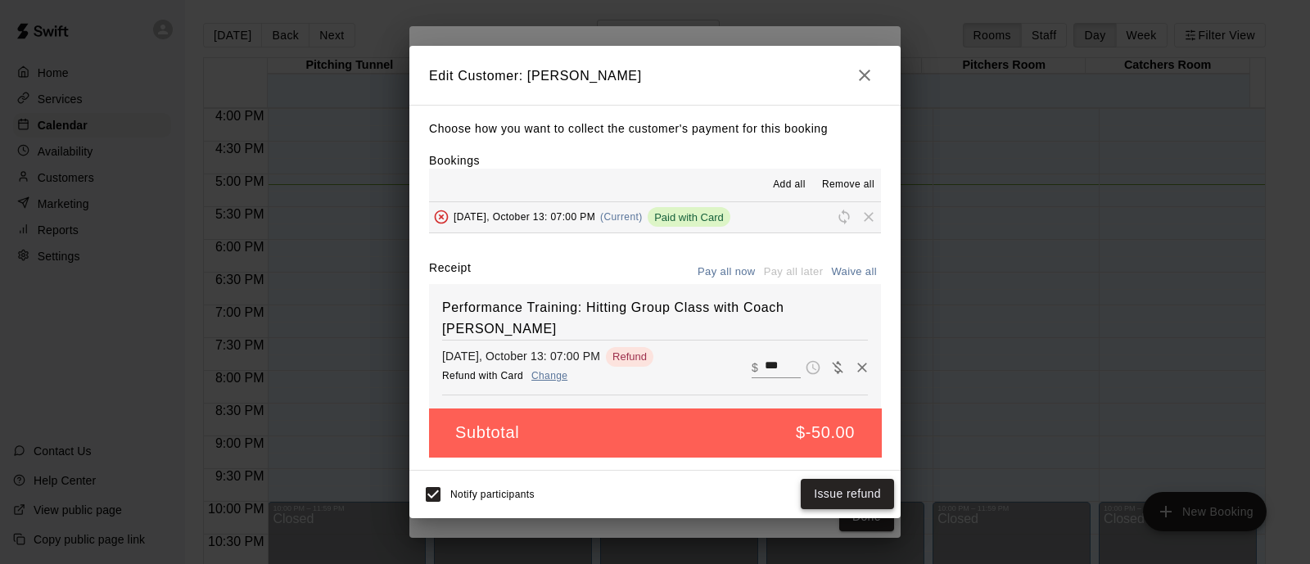
click at [838, 495] on button "Issue refund" at bounding box center [847, 494] width 93 height 30
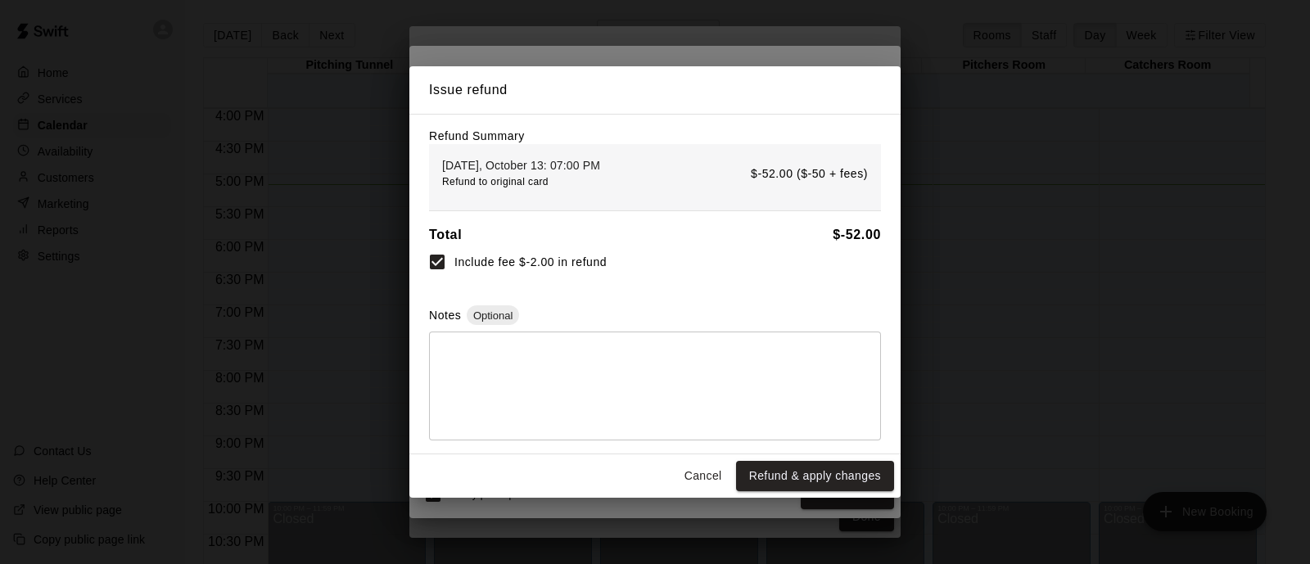
drag, startPoint x: 786, startPoint y: 483, endPoint x: 774, endPoint y: 476, distance: 14.3
click at [774, 476] on button "Refund & apply changes" at bounding box center [815, 476] width 158 height 30
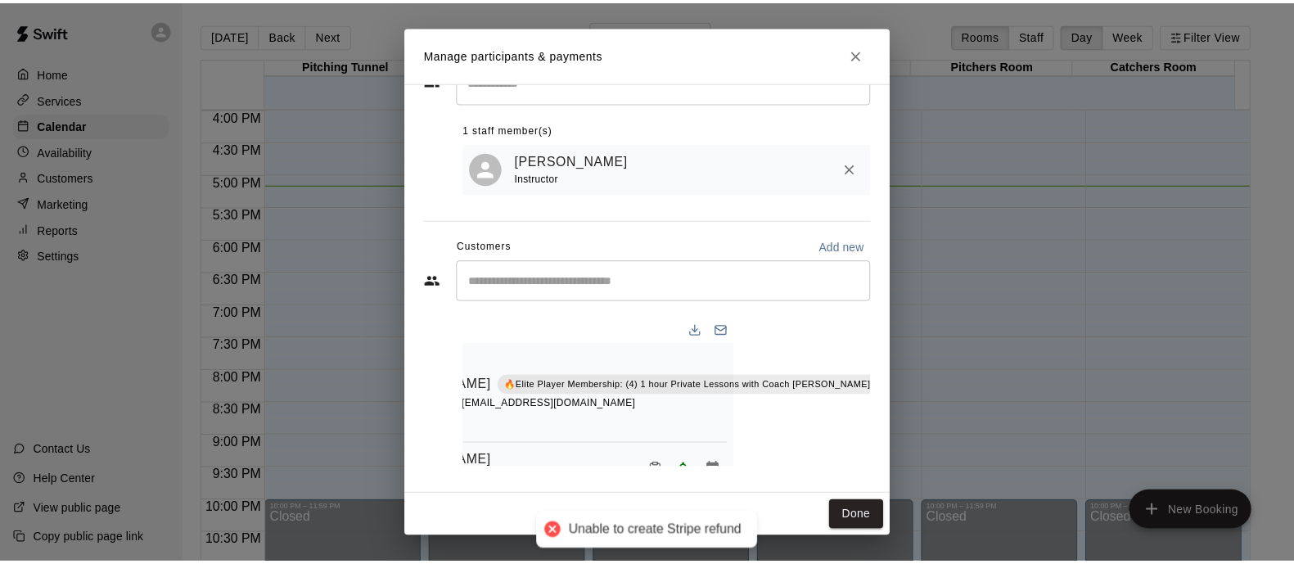
scroll to position [0, 0]
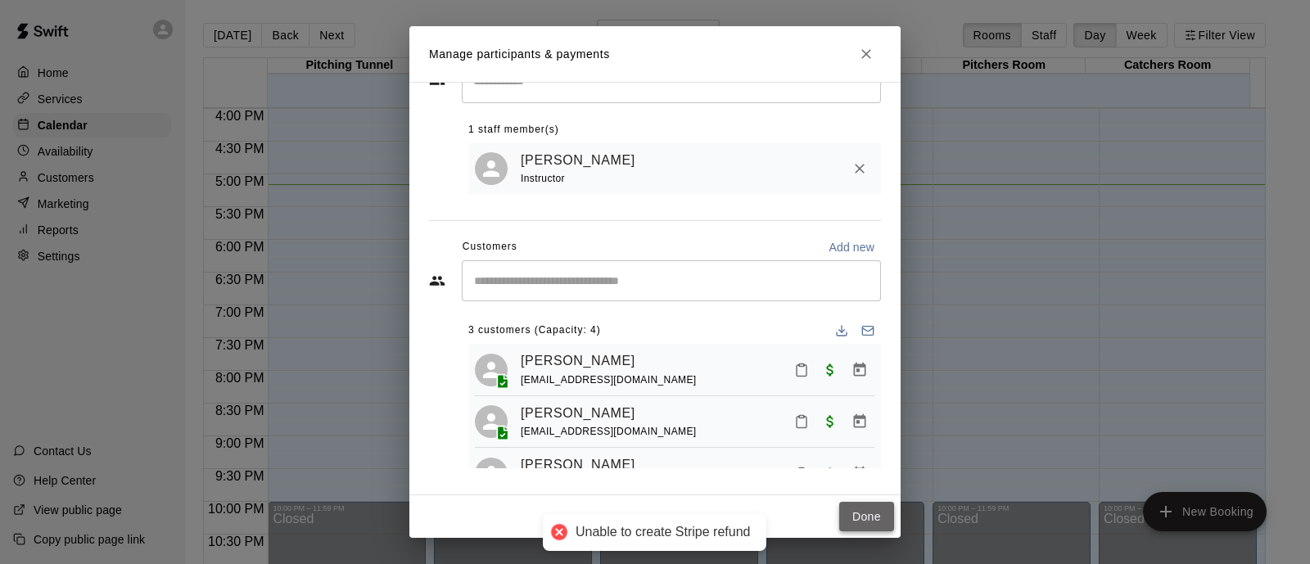
click at [868, 513] on button "Done" at bounding box center [866, 517] width 55 height 30
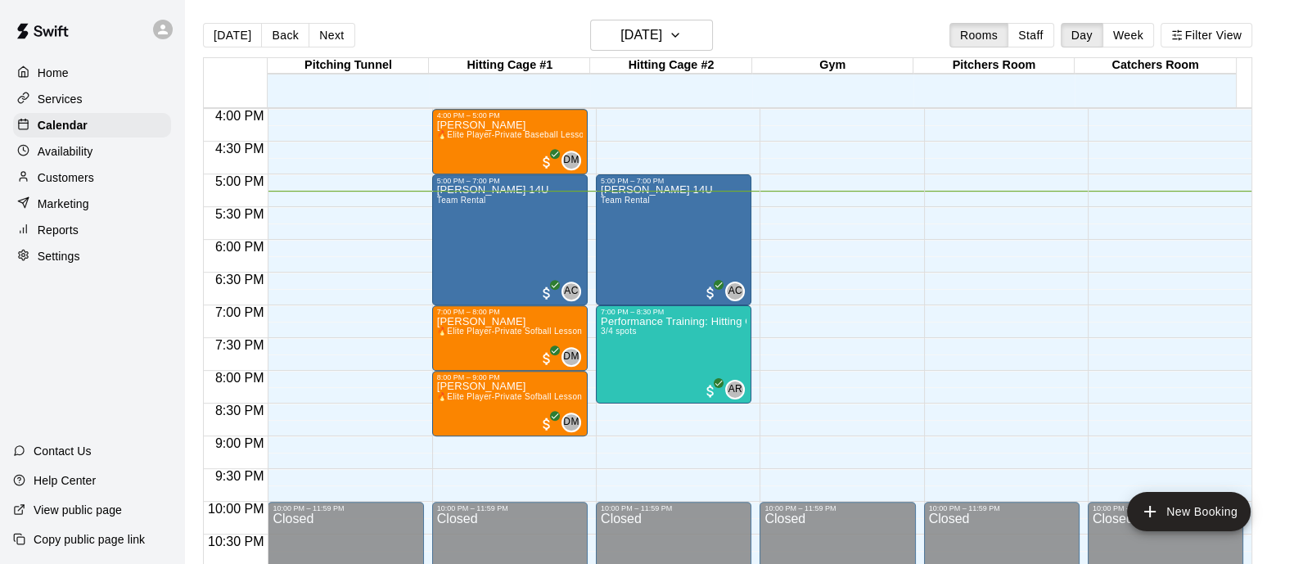
click at [868, 512] on div "10:00 PM – 11:59 PM" at bounding box center [838, 508] width 146 height 8
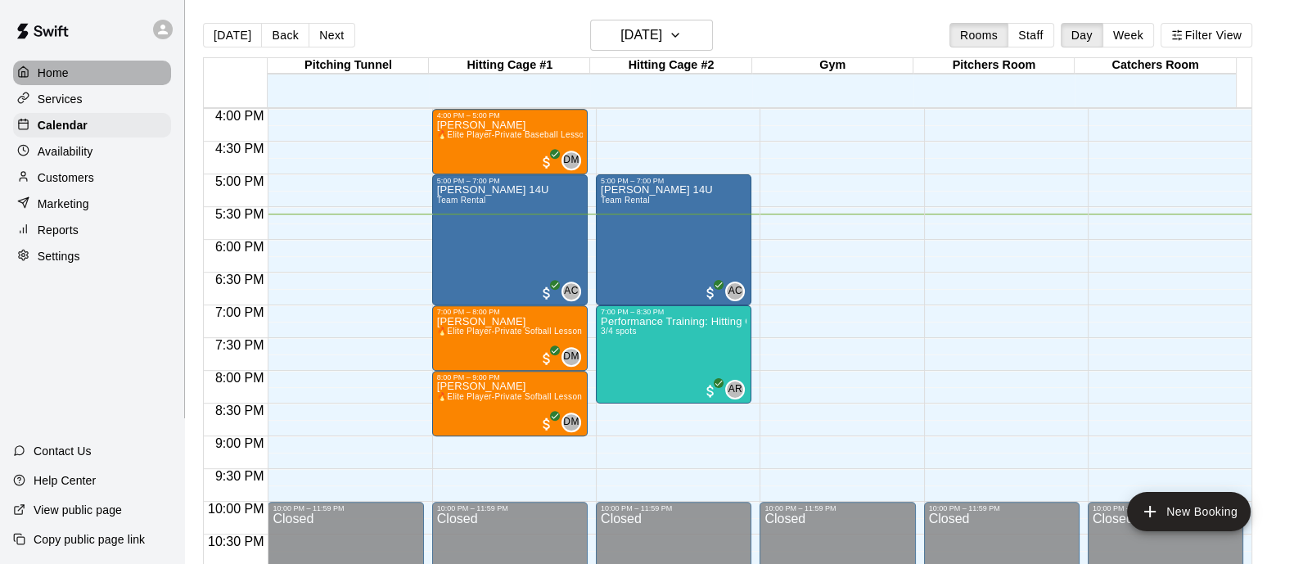
click at [51, 83] on div "Home" at bounding box center [92, 73] width 158 height 25
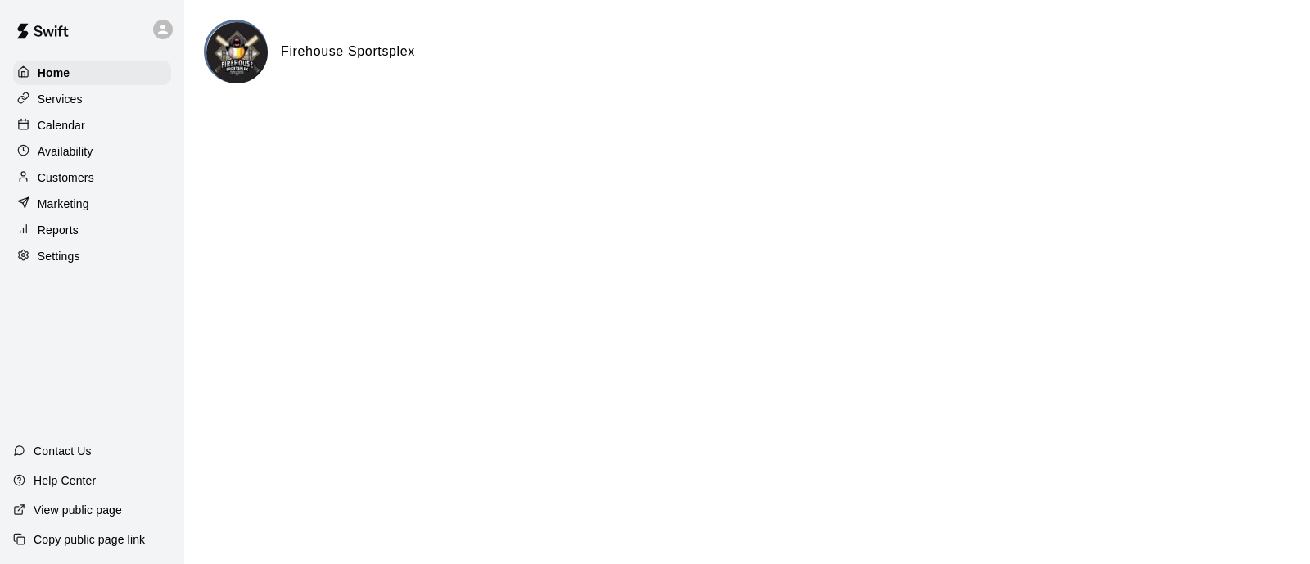
click at [73, 185] on p "Customers" at bounding box center [66, 177] width 56 height 16
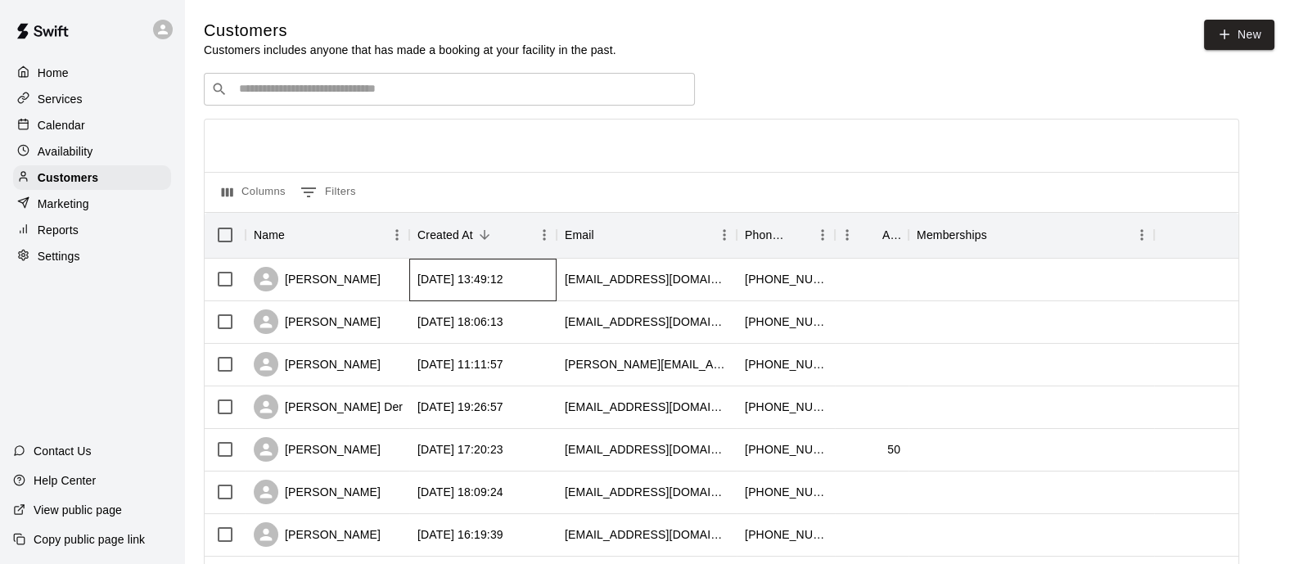
click at [461, 292] on div "[DATE] 13:49:12" at bounding box center [482, 280] width 147 height 43
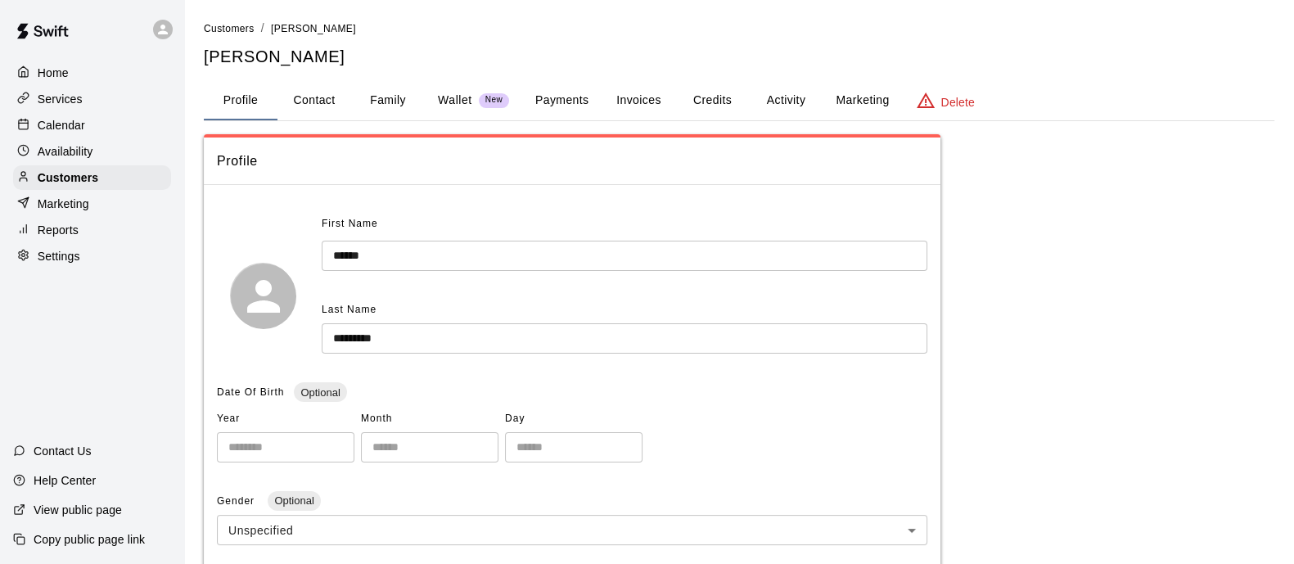
click at [354, 254] on input "******" at bounding box center [625, 256] width 606 height 30
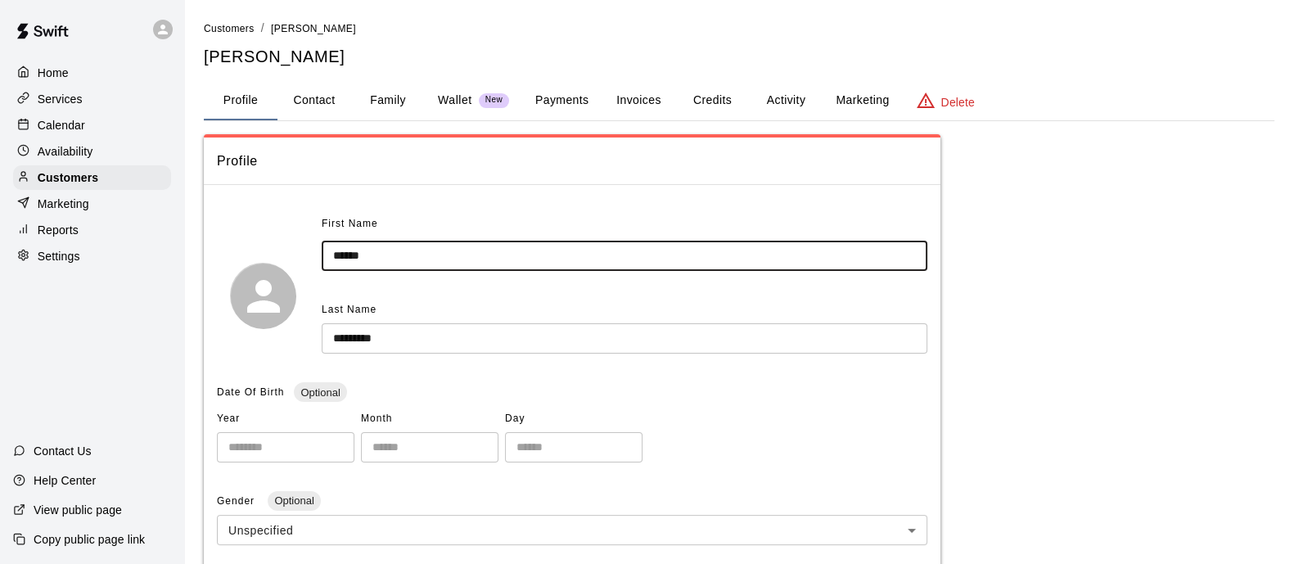
type input "******"
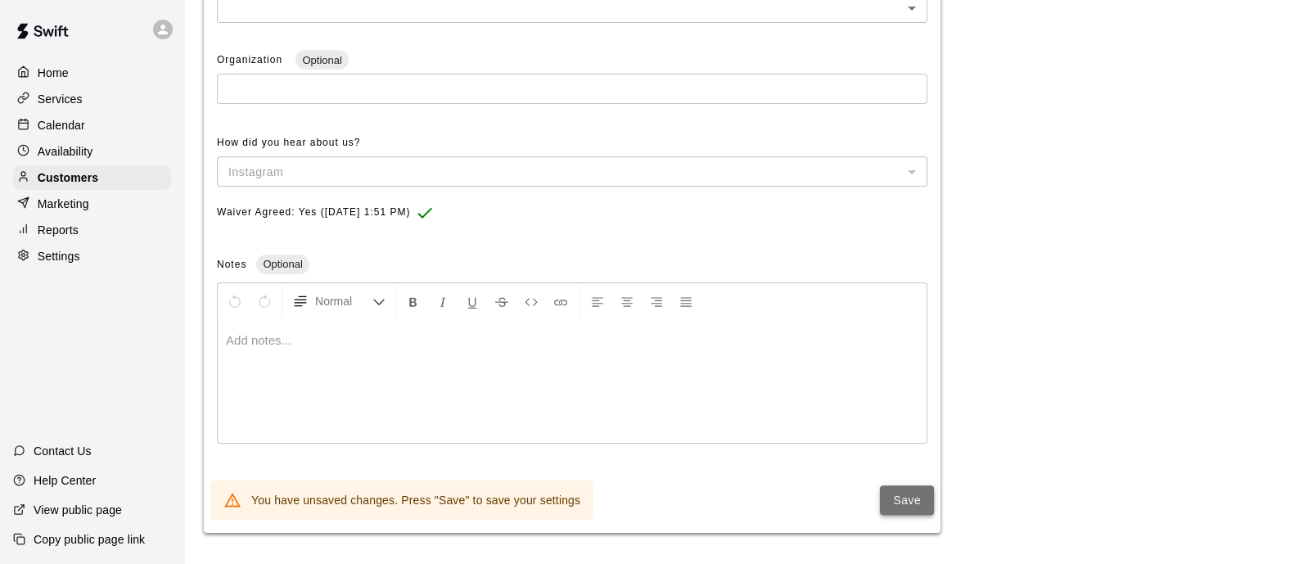
click at [921, 494] on button "Save" at bounding box center [907, 500] width 54 height 30
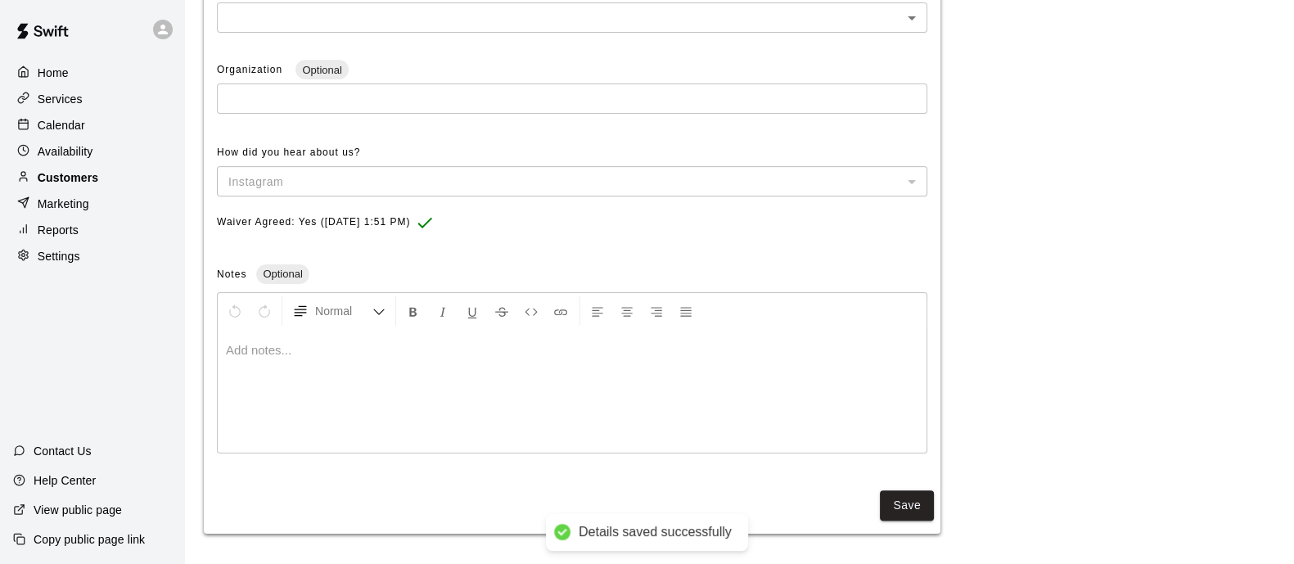
click at [82, 182] on p "Customers" at bounding box center [68, 177] width 61 height 16
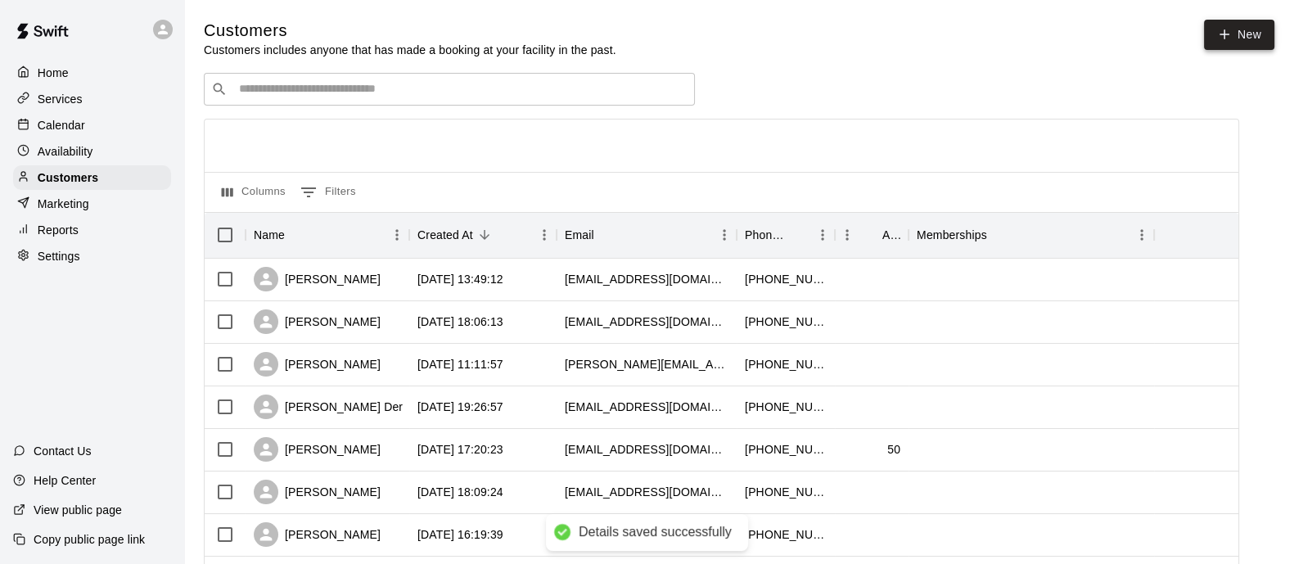
click at [1248, 36] on link "New" at bounding box center [1239, 35] width 70 height 30
select select "**"
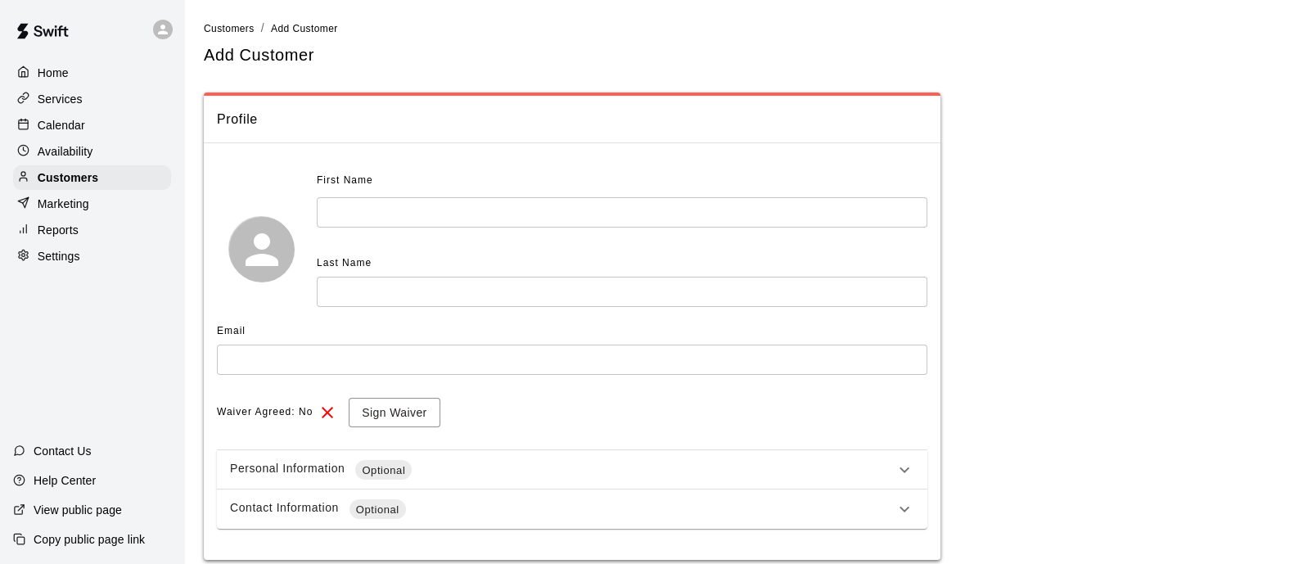
click at [639, 203] on input "text" at bounding box center [622, 212] width 611 height 30
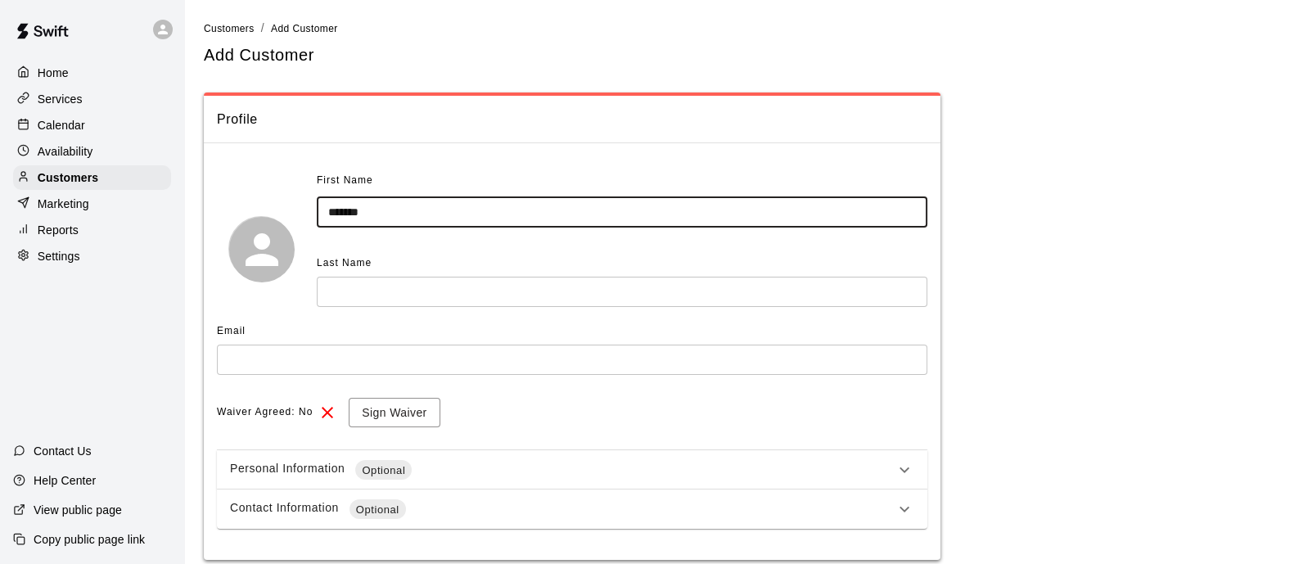
type input "*******"
click at [569, 296] on input "text" at bounding box center [622, 292] width 611 height 30
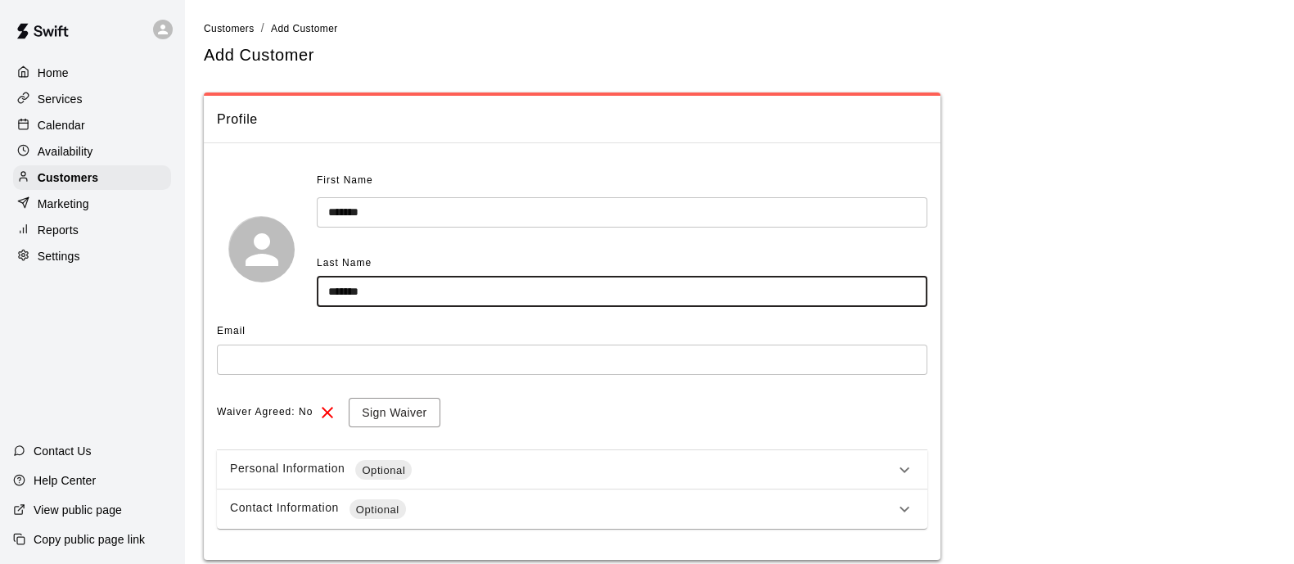
type input "*******"
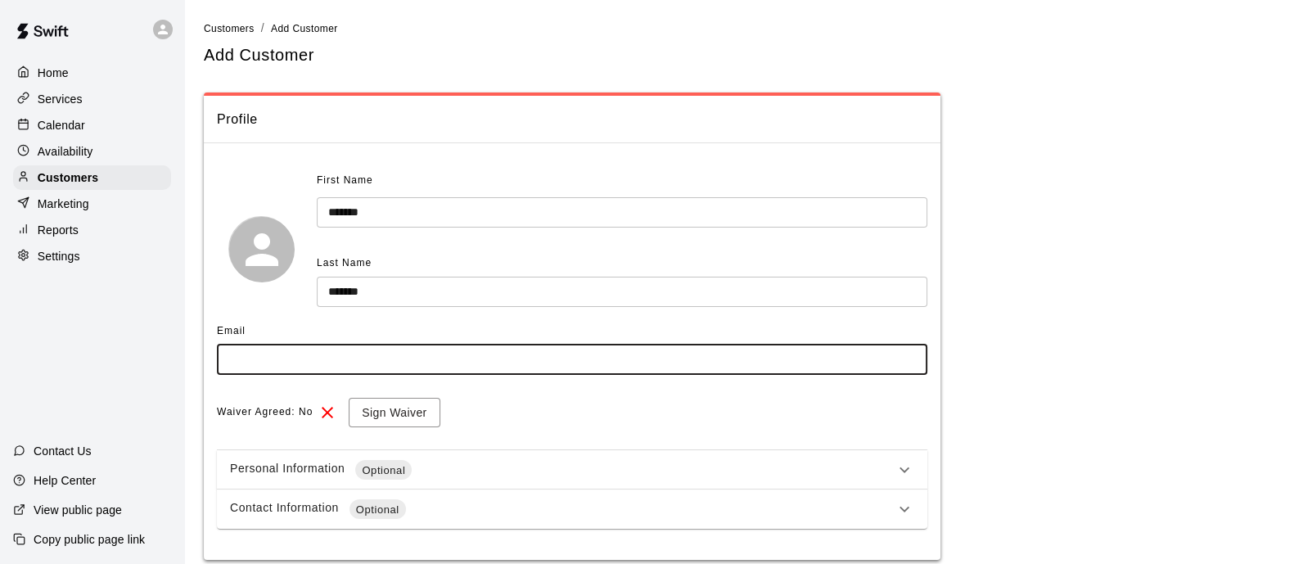
click at [563, 366] on input "text" at bounding box center [572, 360] width 711 height 30
type input "**********"
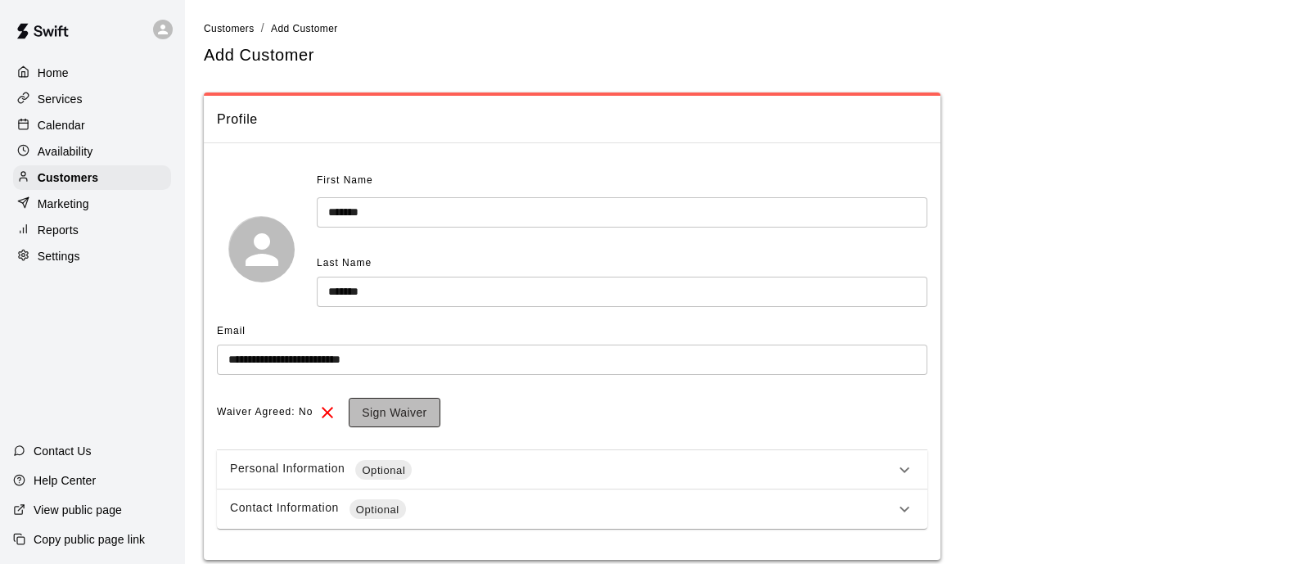
click at [410, 414] on button "Sign Waiver" at bounding box center [394, 413] width 91 height 30
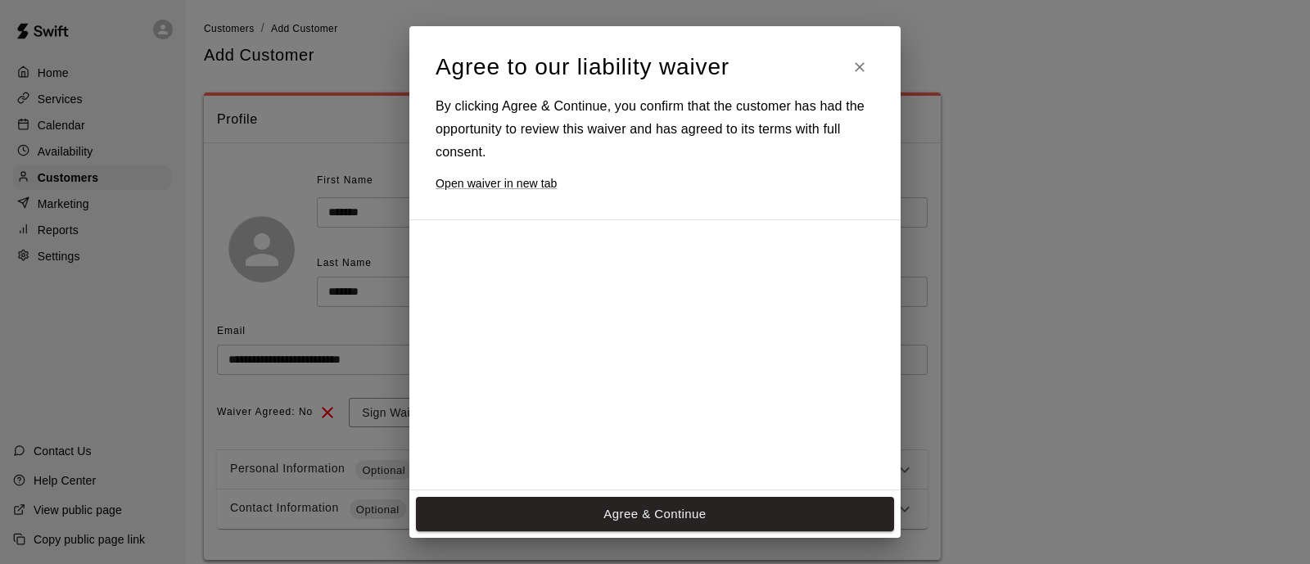
click at [854, 395] on div at bounding box center [654, 354] width 491 height 271
click at [819, 506] on button "Agree & Continue" at bounding box center [655, 514] width 478 height 34
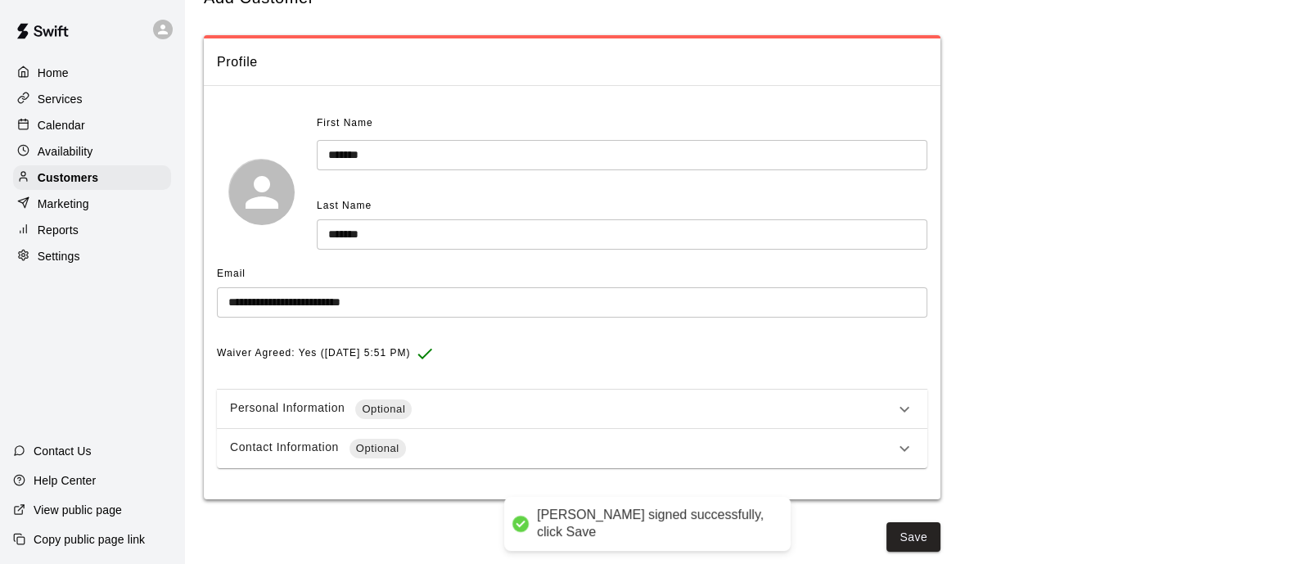
click at [816, 403] on div "Personal Information Optional" at bounding box center [562, 409] width 665 height 20
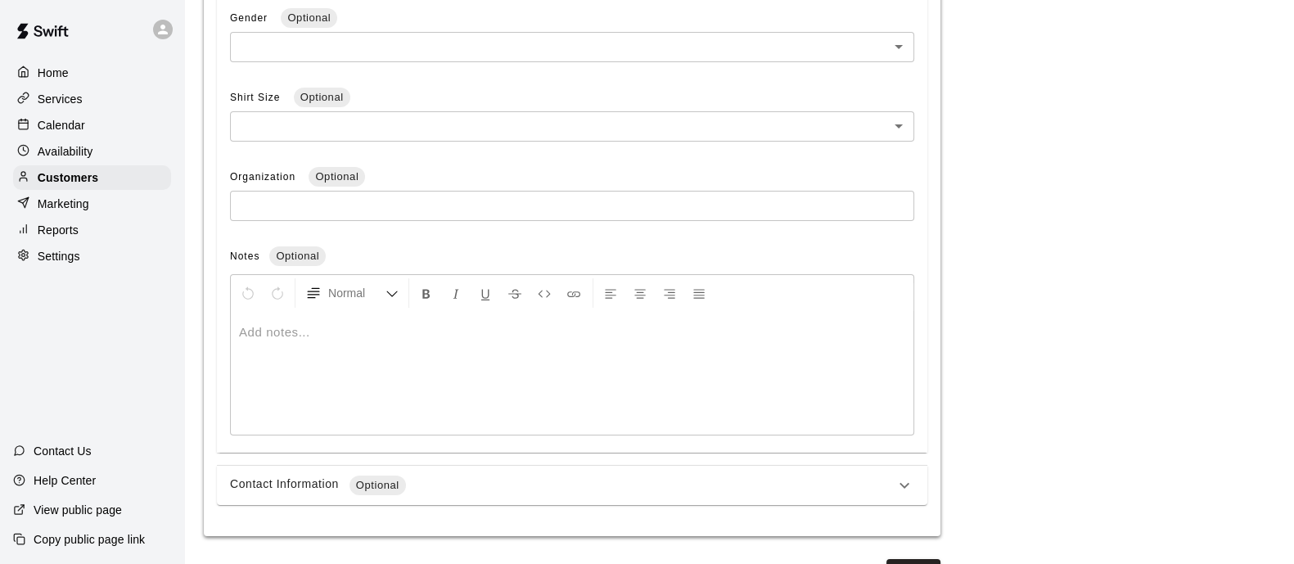
scroll to position [642, 0]
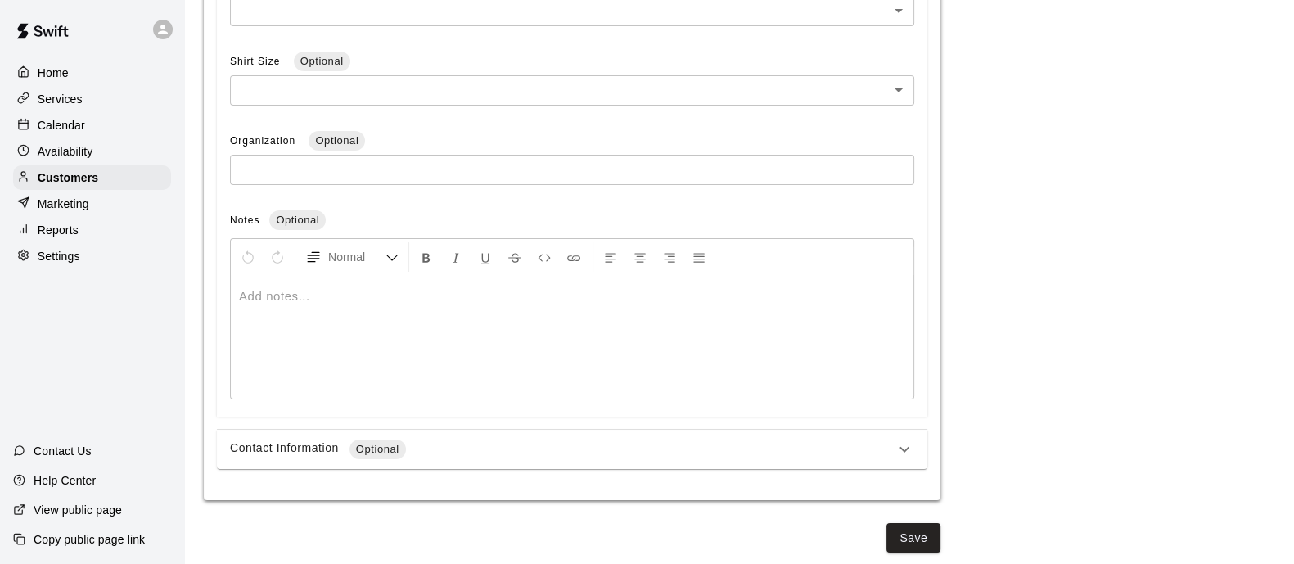
click at [806, 443] on div "Contact Information Optional" at bounding box center [562, 450] width 665 height 20
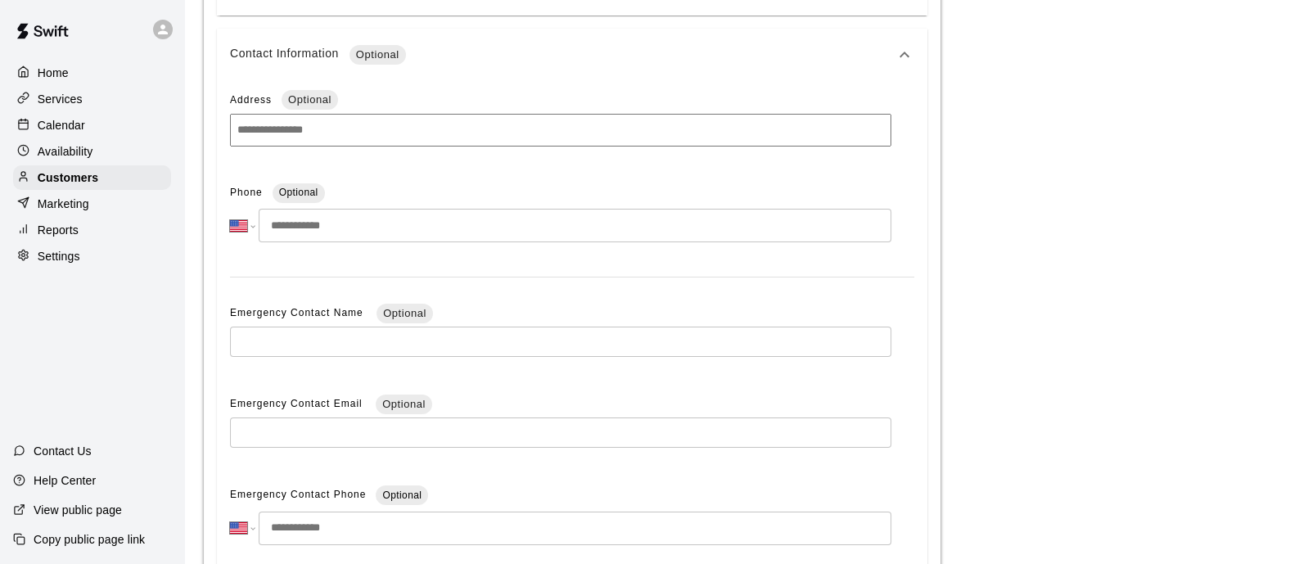
scroll to position [1044, 0]
click at [573, 129] on input at bounding box center [560, 129] width 661 height 33
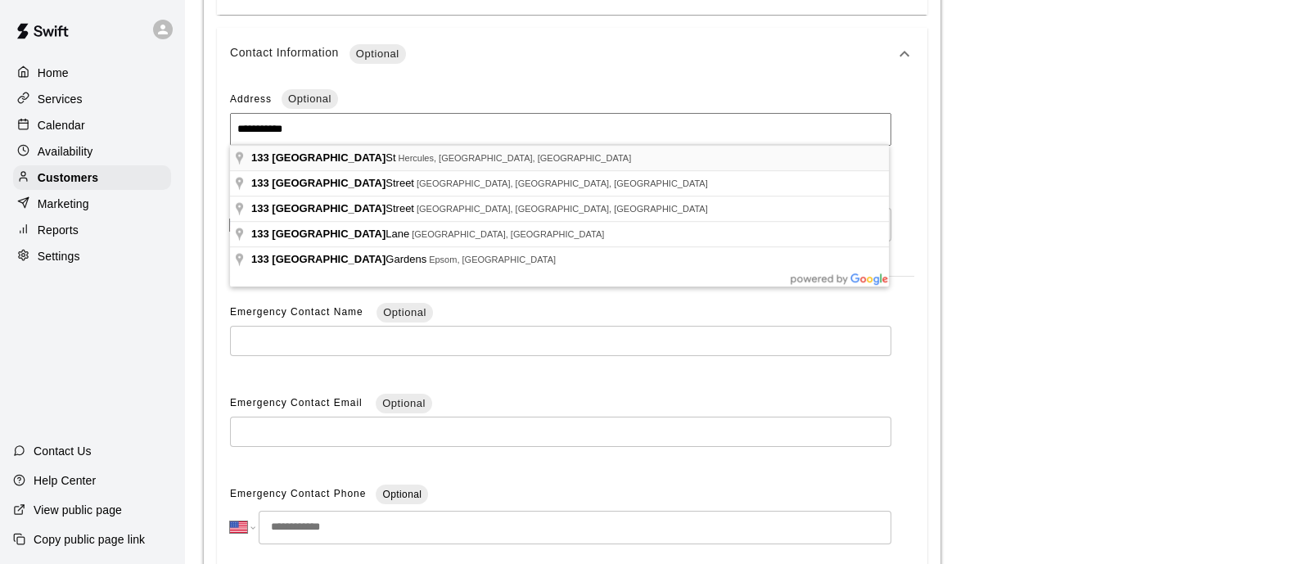
type input "**********"
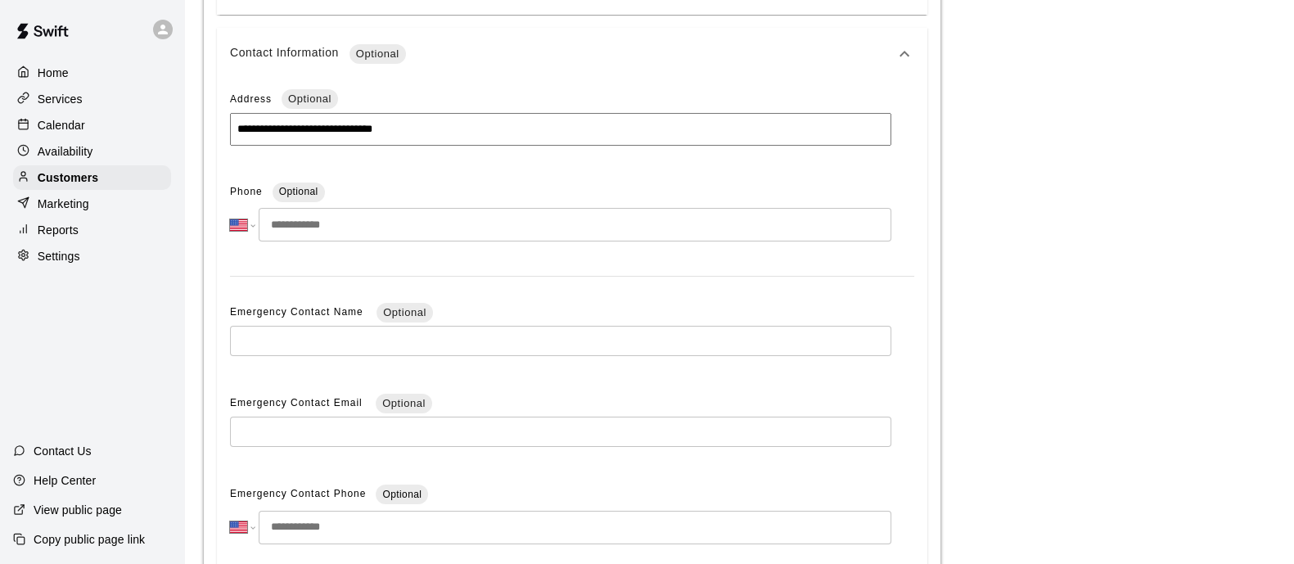
click at [437, 227] on input "tel" at bounding box center [575, 225] width 633 height 34
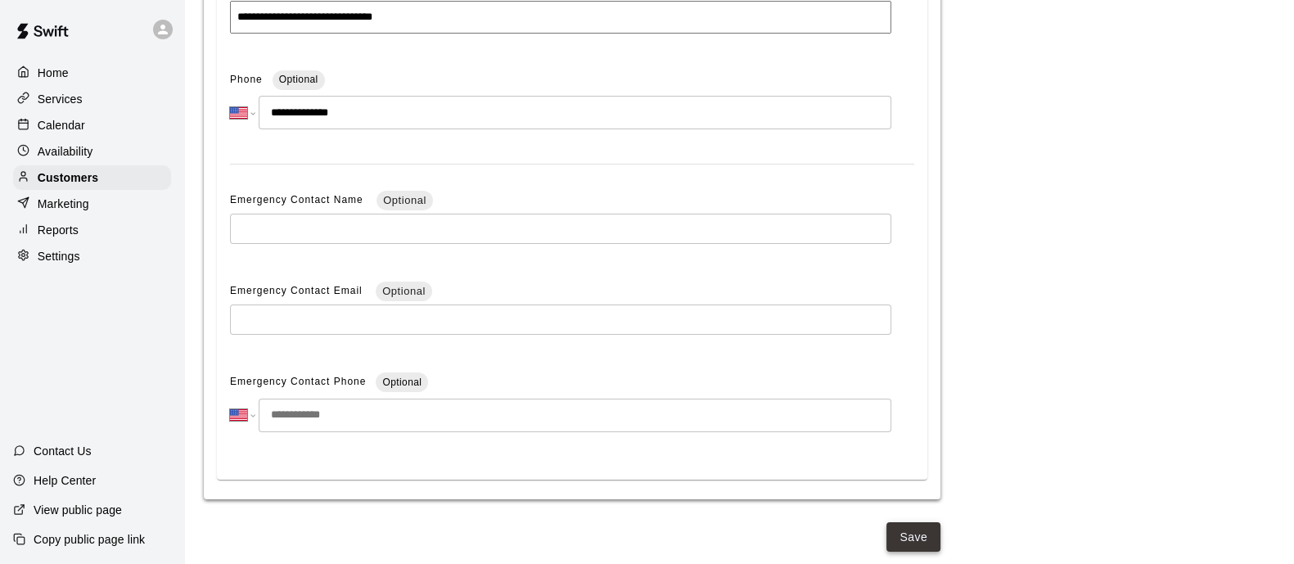
type input "**********"
click at [917, 530] on button "Save" at bounding box center [914, 537] width 54 height 30
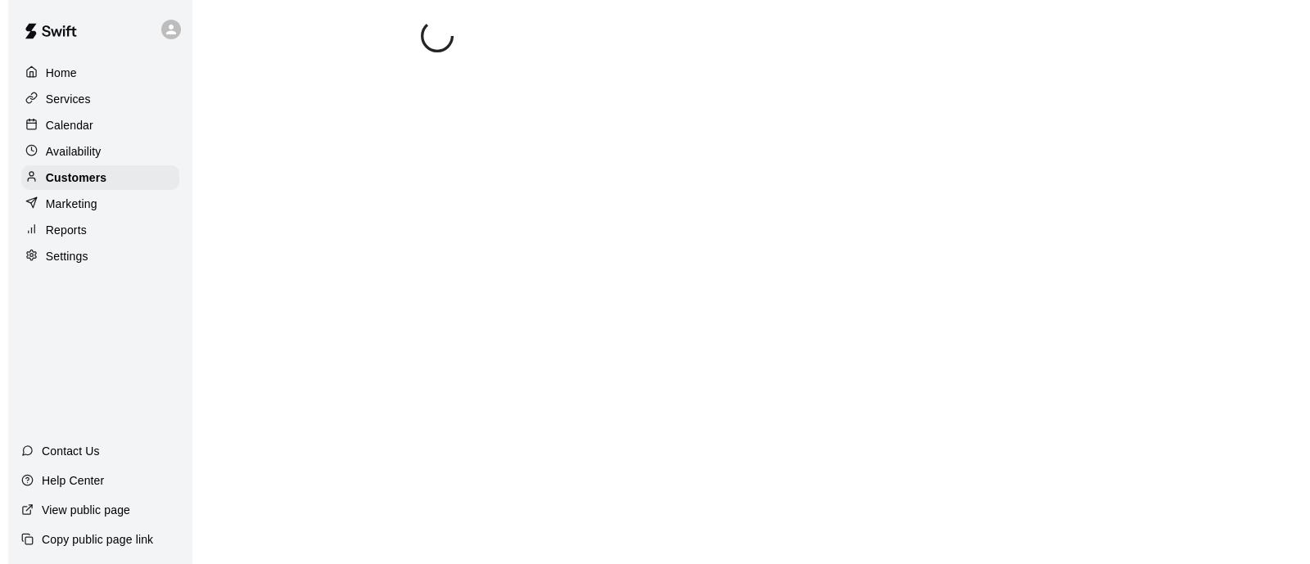
scroll to position [0, 0]
select select "**"
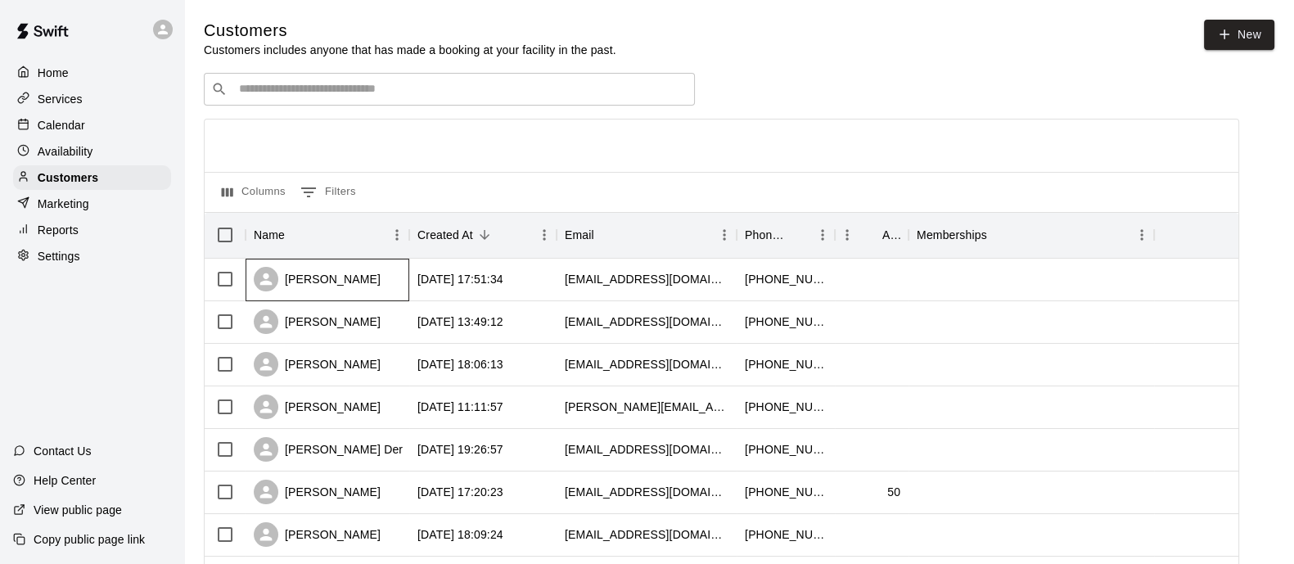
click at [403, 285] on div "[PERSON_NAME]" at bounding box center [328, 280] width 164 height 43
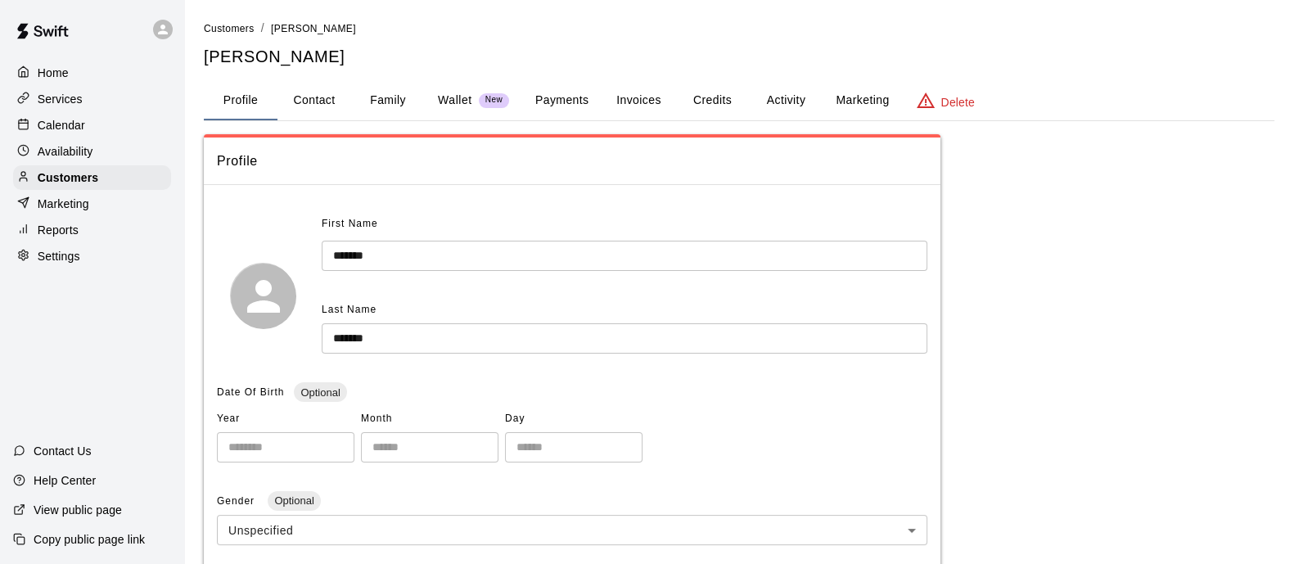
click at [397, 101] on button "Family" at bounding box center [388, 100] width 74 height 39
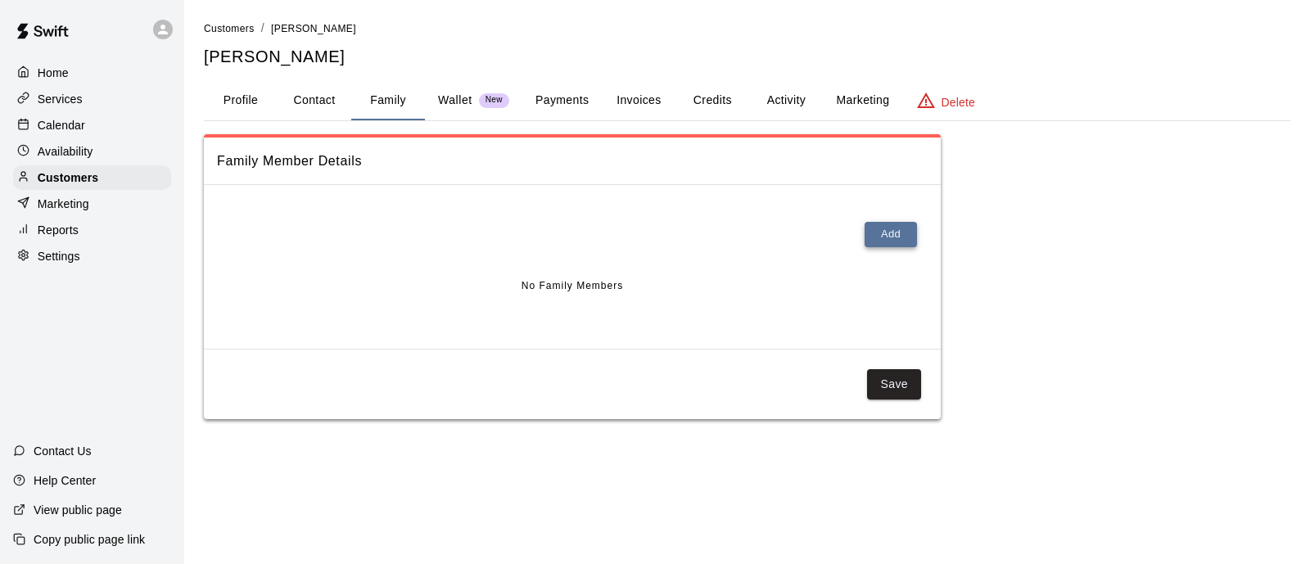
click at [901, 244] on button "Add" at bounding box center [890, 234] width 52 height 25
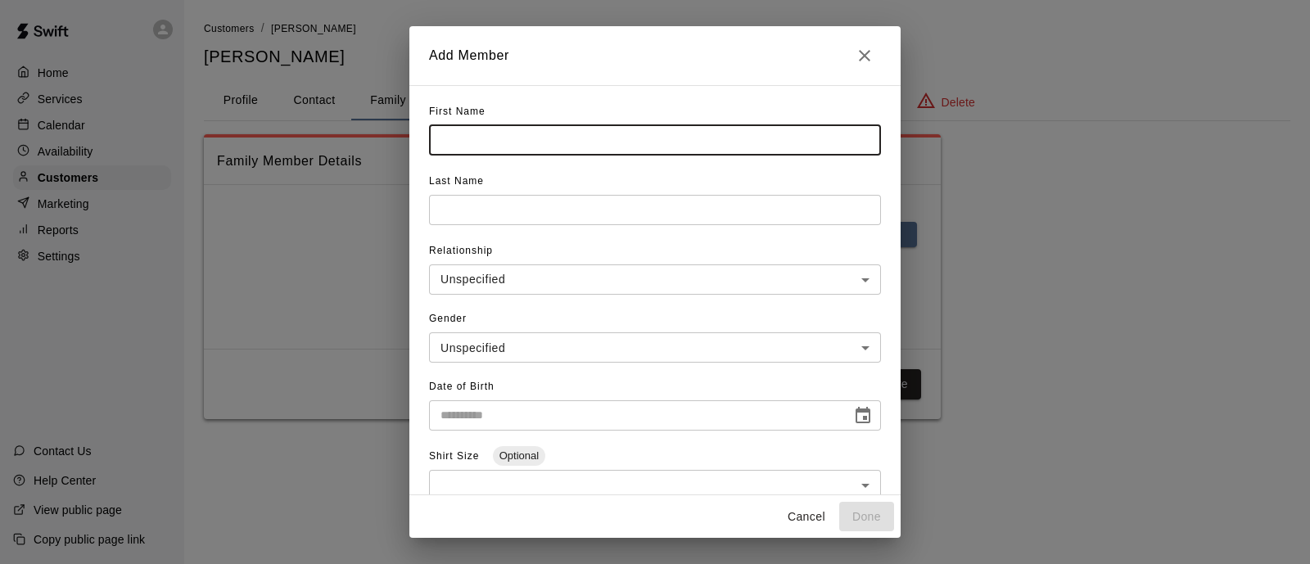
click at [528, 137] on input "text" at bounding box center [655, 140] width 452 height 30
type input "*******"
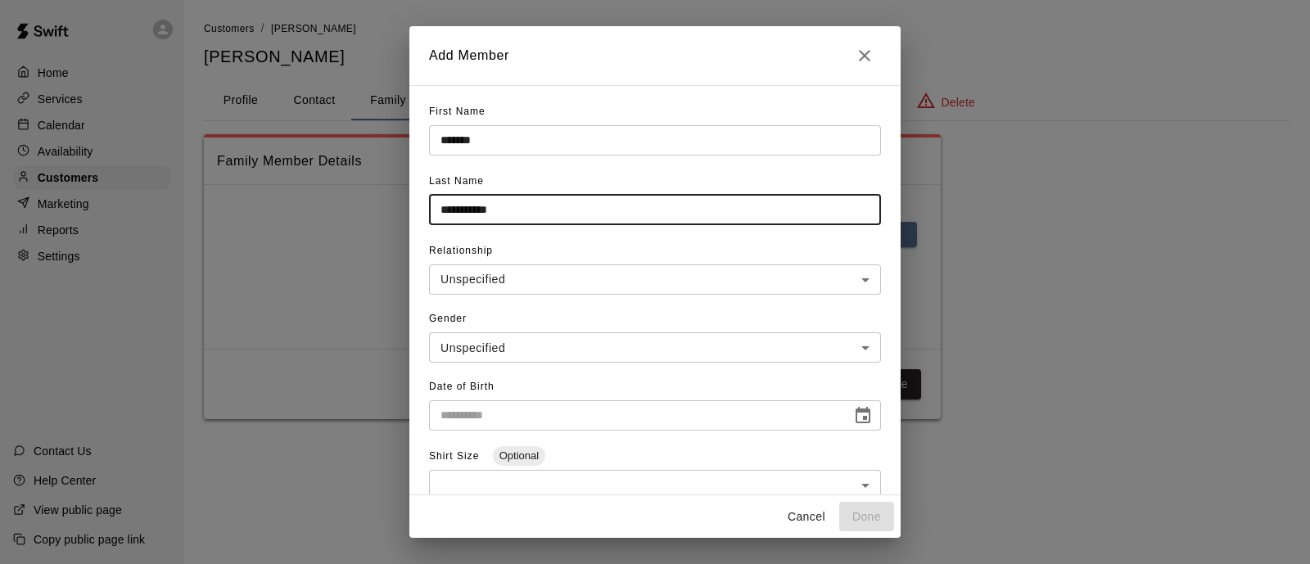
type input "**********"
click at [532, 425] on input "**********" at bounding box center [634, 415] width 411 height 30
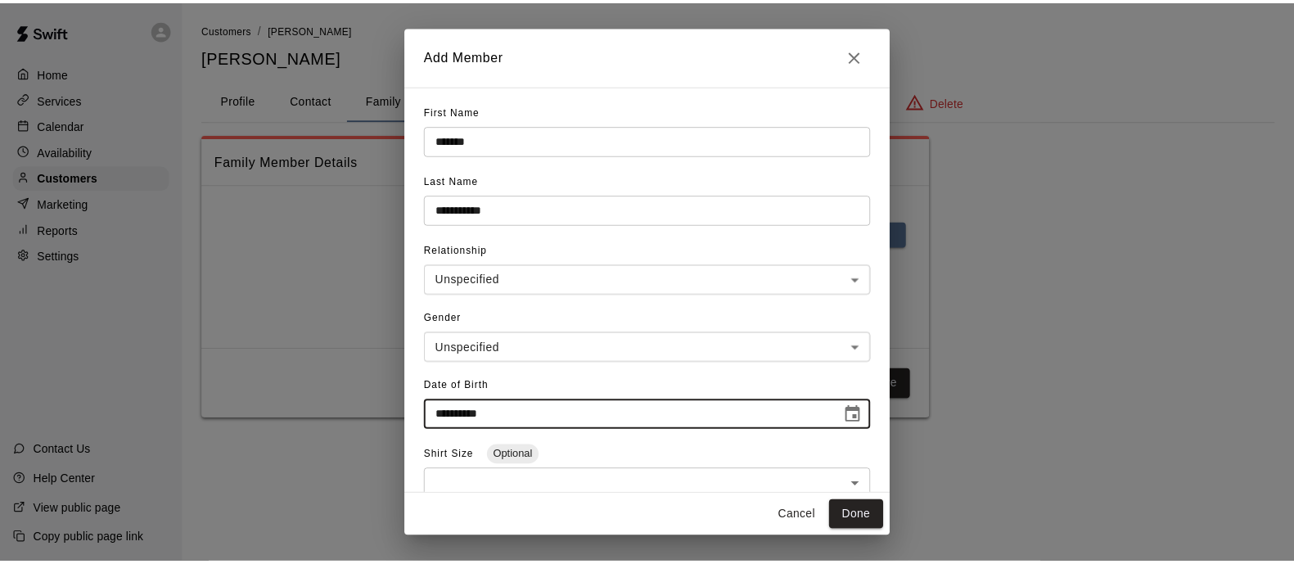
scroll to position [265, 0]
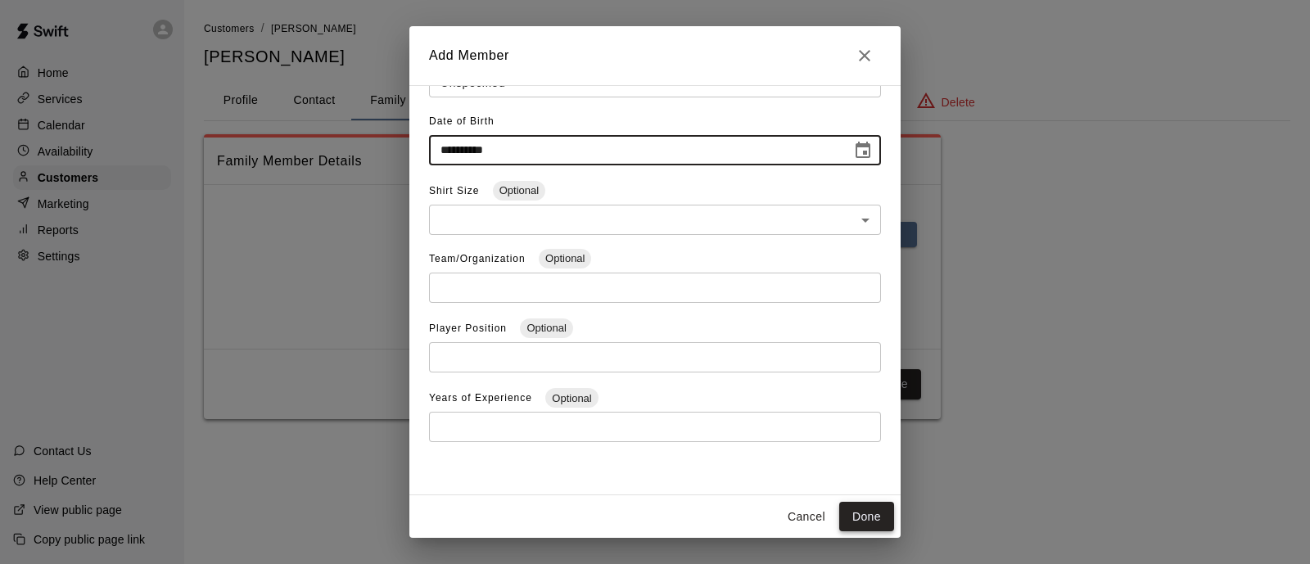
type input "**********"
click at [864, 512] on button "Done" at bounding box center [866, 517] width 55 height 30
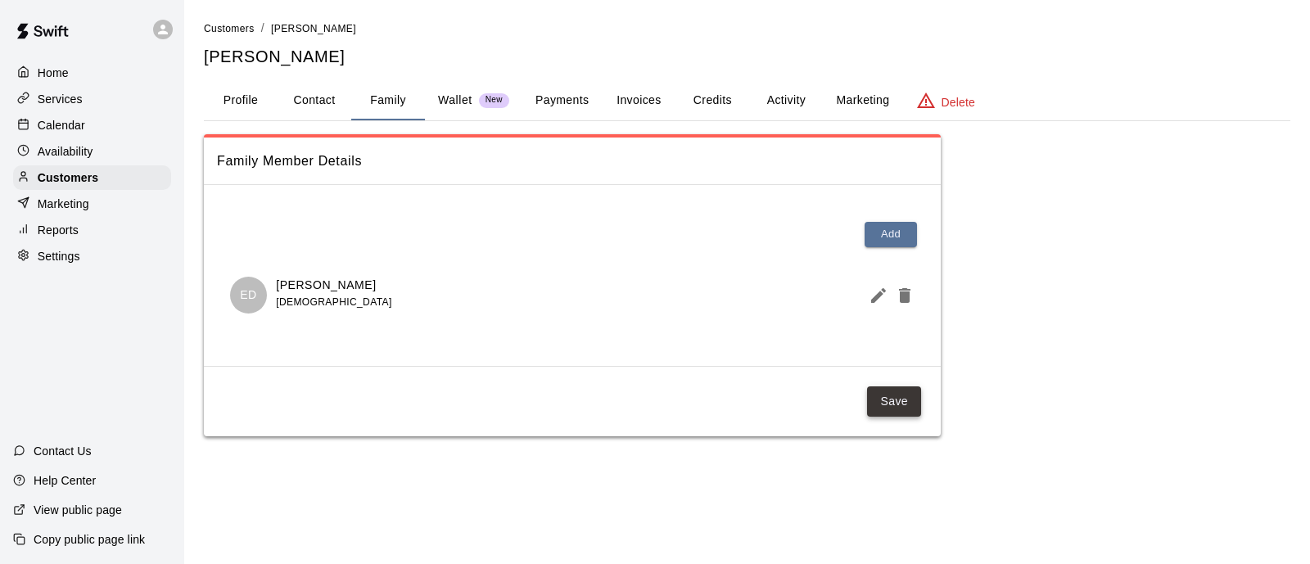
click at [899, 404] on button "Save" at bounding box center [894, 401] width 54 height 30
click at [245, 105] on button "Profile" at bounding box center [241, 100] width 74 height 39
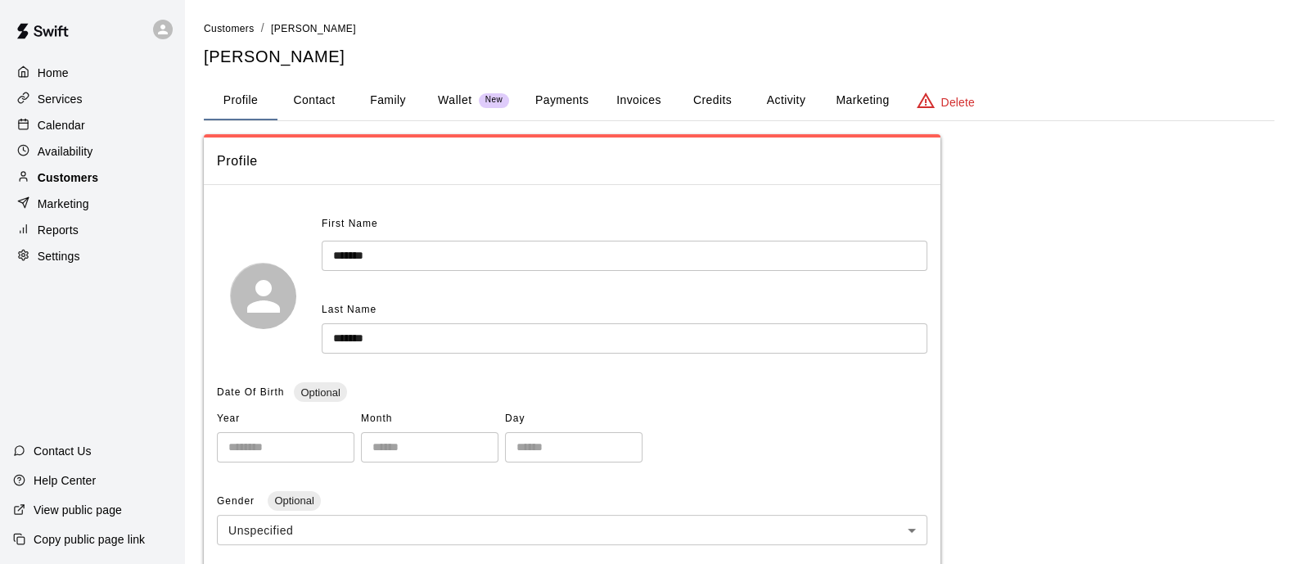
click at [49, 186] on p "Customers" at bounding box center [68, 177] width 61 height 16
